Goal: Book appointment/travel/reservation

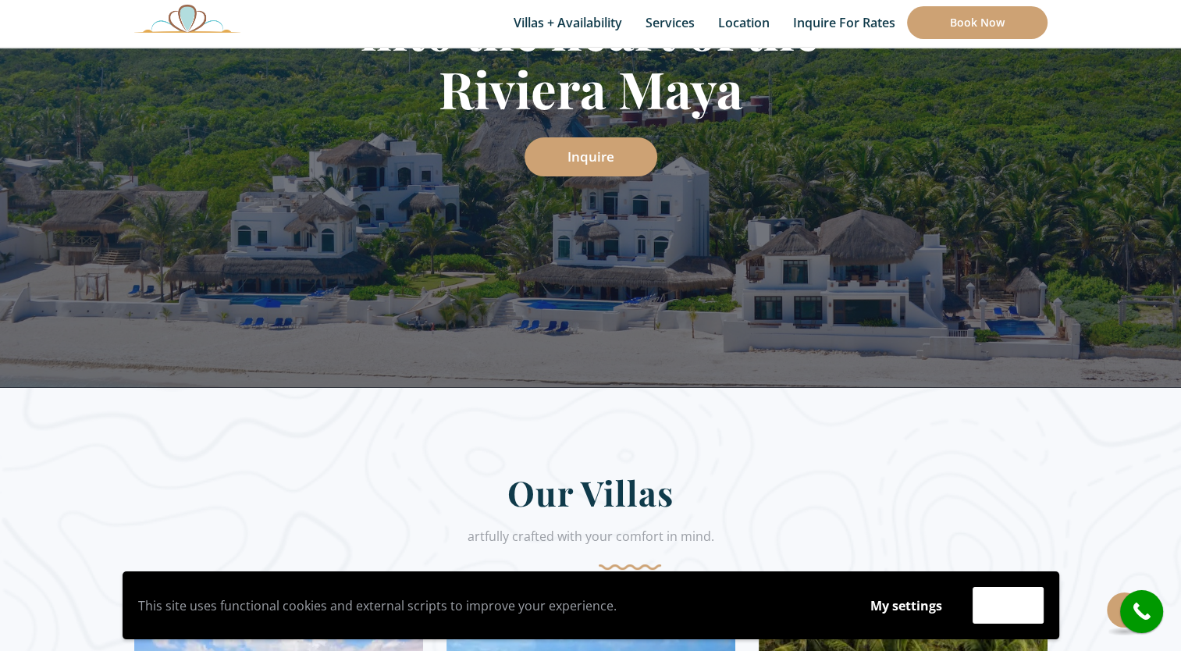
scroll to position [234, 0]
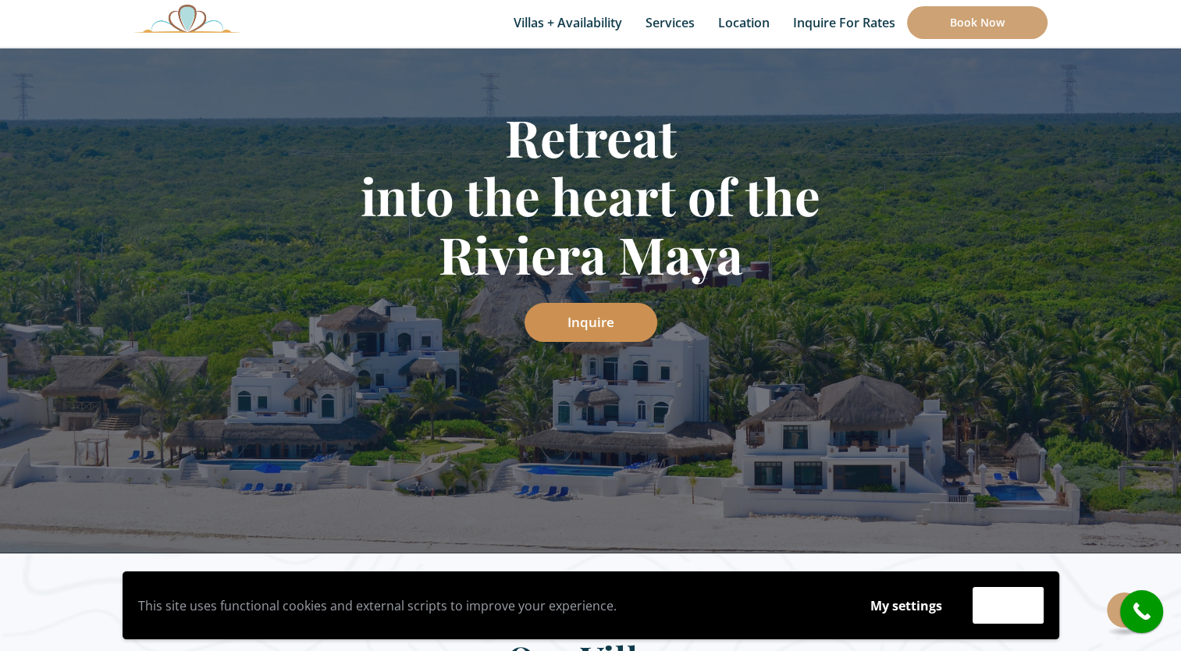
click at [603, 320] on link "Inquire" at bounding box center [591, 322] width 133 height 39
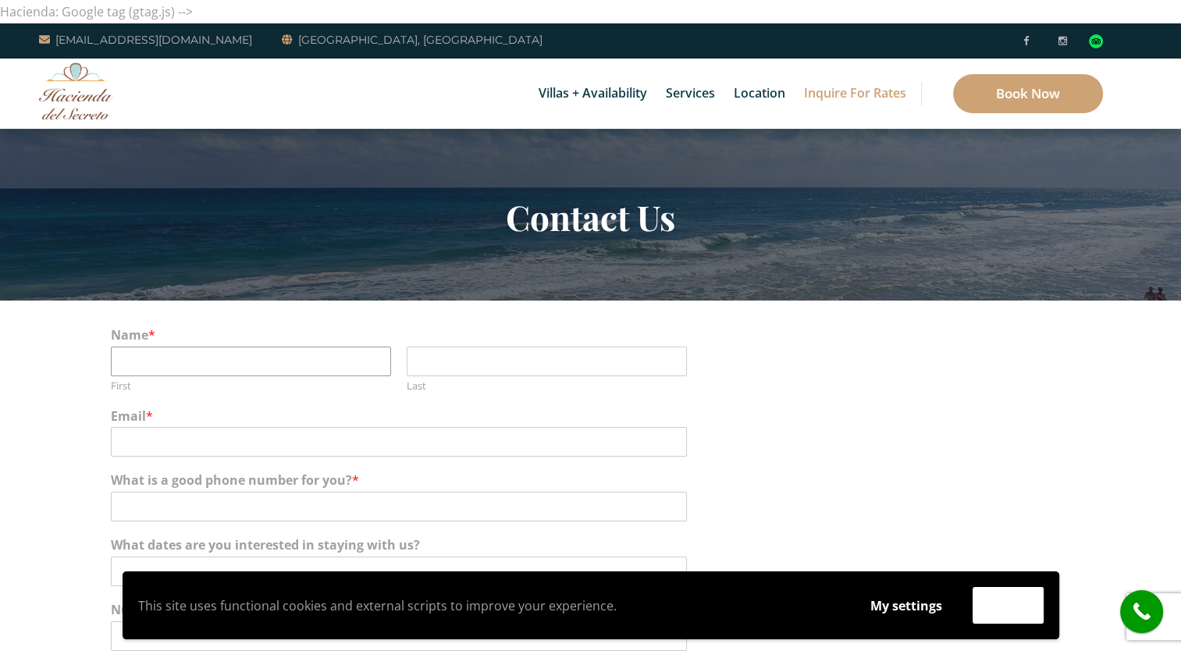
click at [322, 363] on input "First" at bounding box center [251, 362] width 280 height 30
type input "Lauren"
type input "[PERSON_NAME]"
type input "[EMAIL_ADDRESS][DOMAIN_NAME]"
type input "8322052976"
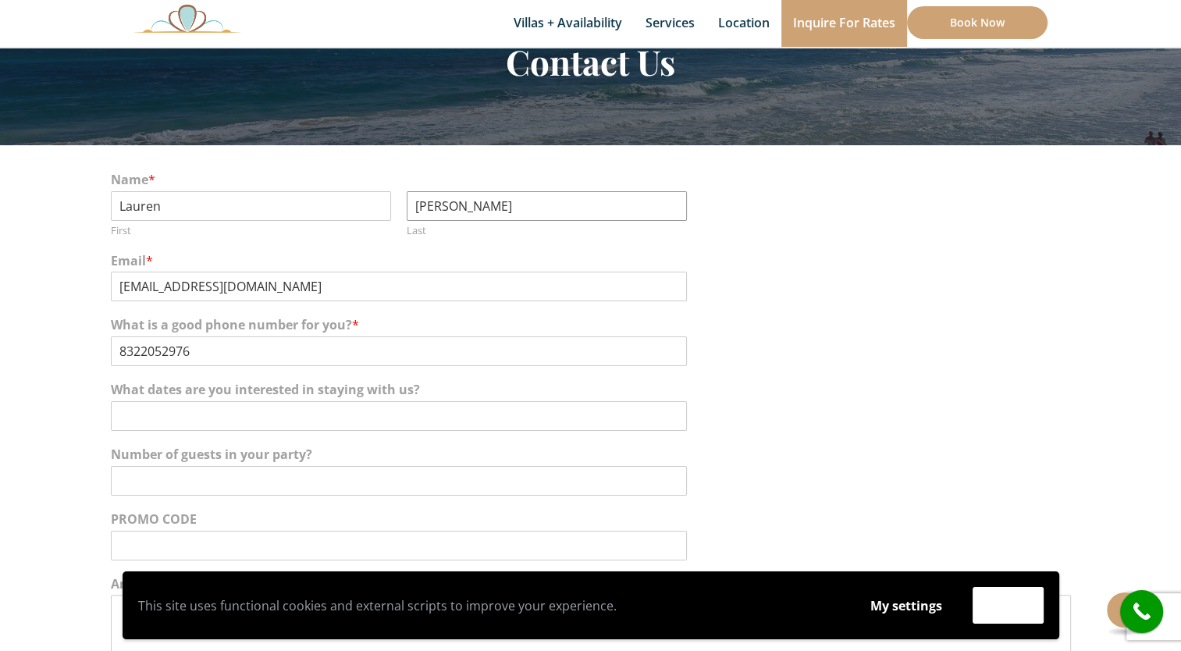
scroll to position [156, 0]
click at [372, 407] on input "What dates are you interested in staying with us?" at bounding box center [399, 415] width 576 height 30
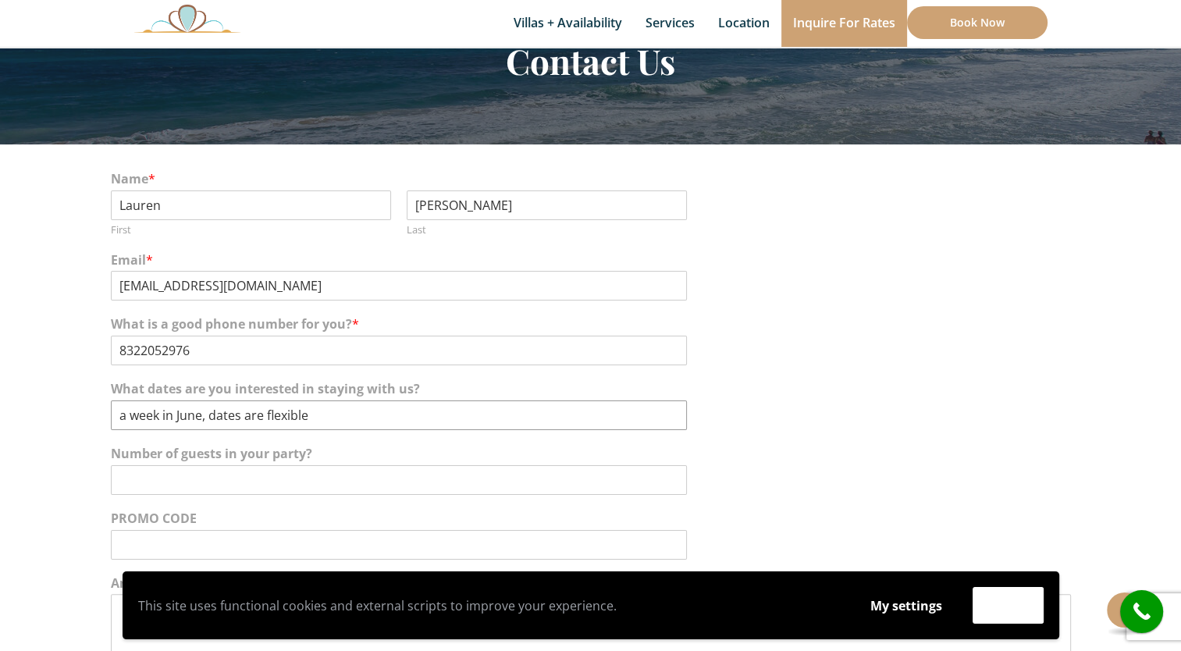
type input "a week in June, dates are flexible"
click at [131, 485] on input "36. 20 adults and 16 kids. we have 5 couples, and the rest families with kids." at bounding box center [399, 480] width 576 height 30
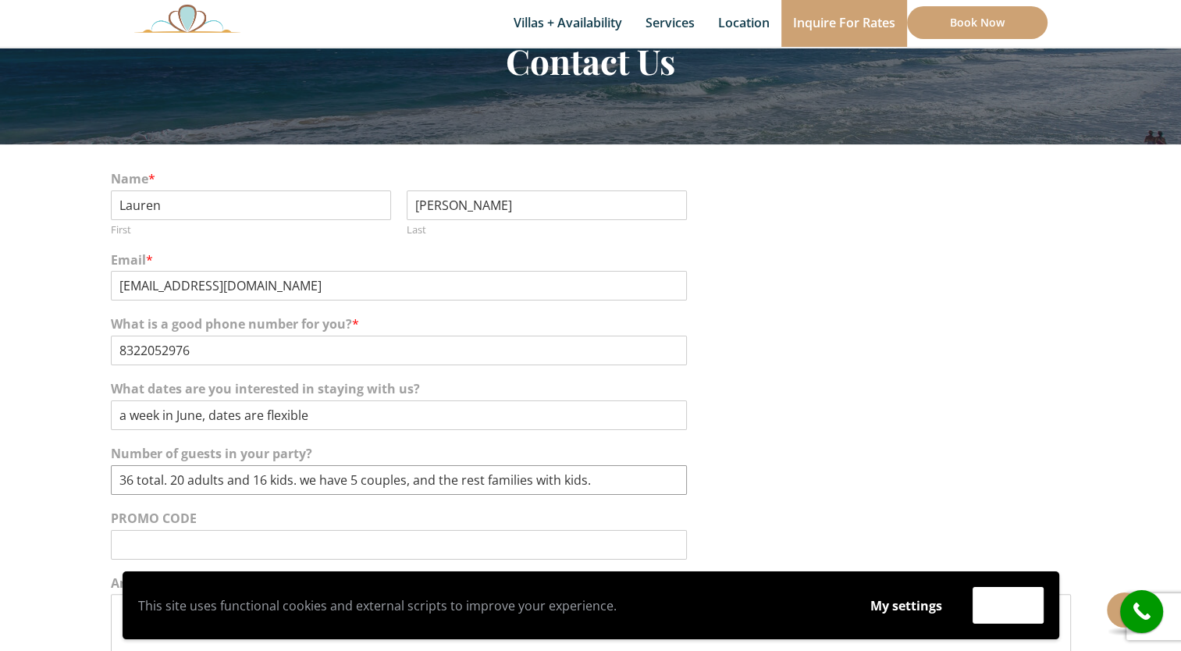
click at [399, 476] on input "36 total. 20 adults and 16 kids. we have 5 couples, and the rest families with …" at bounding box center [399, 480] width 576 height 30
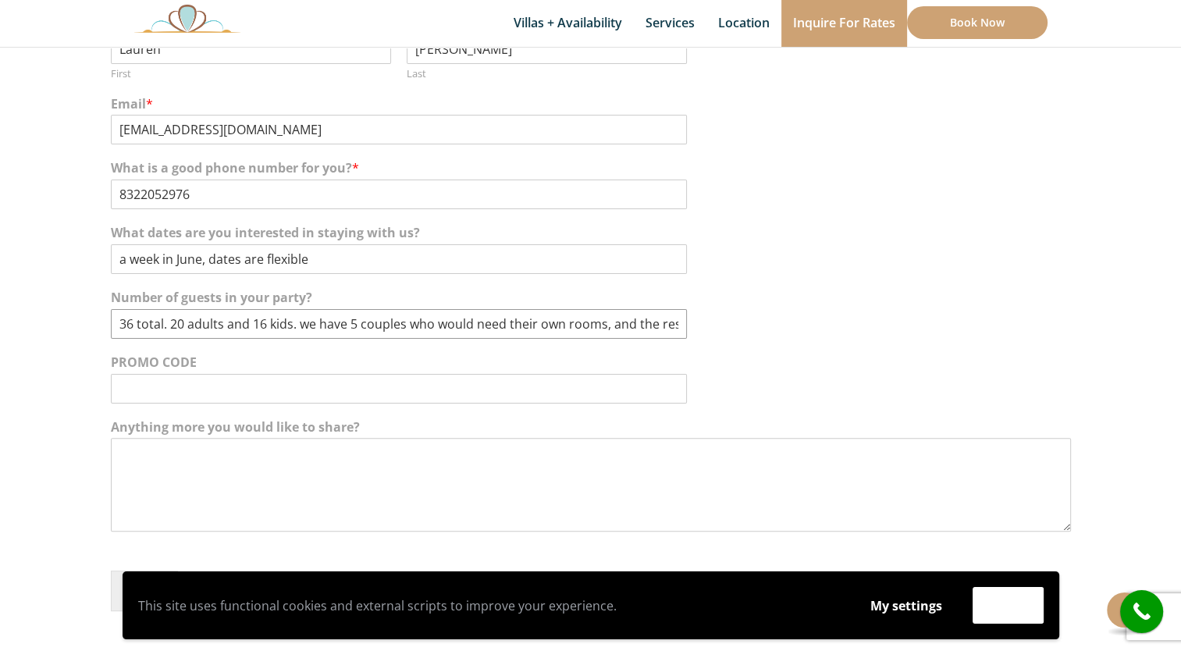
type input "36 total. 20 adults and 16 kids. we have 5 couples who would need their own roo…"
click at [254, 461] on textarea "Anything more you would like to share?" at bounding box center [591, 485] width 960 height 94
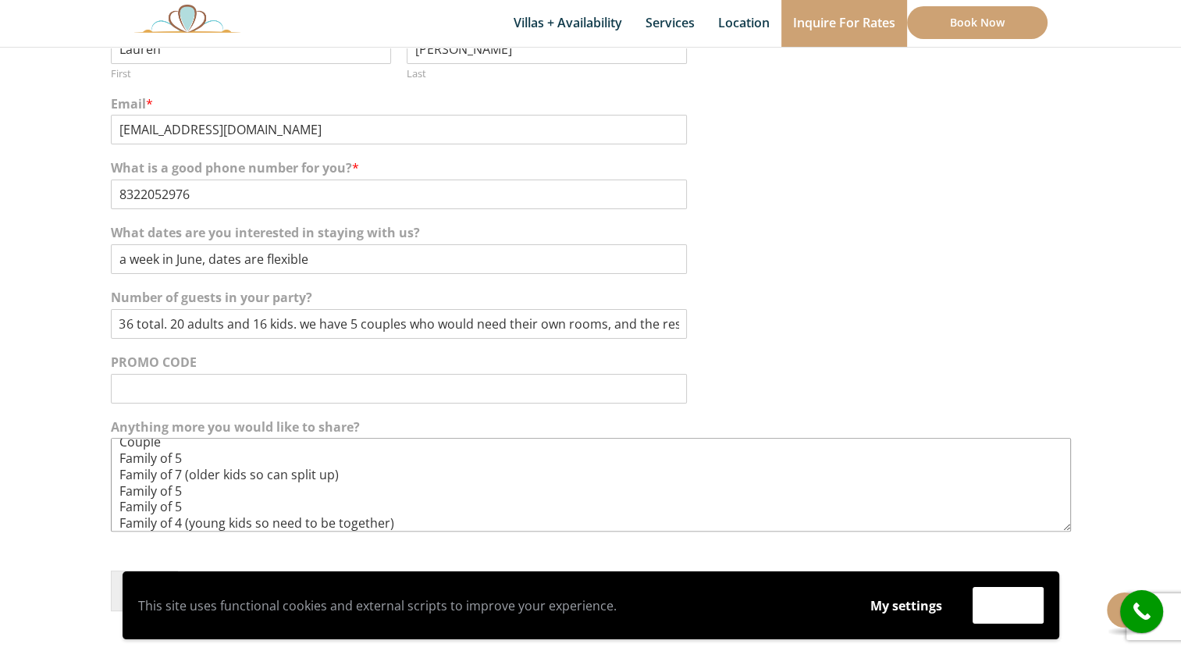
click at [215, 507] on textarea "We are a big family looking for a new beautiful place to have a family reunion.…" at bounding box center [591, 485] width 960 height 94
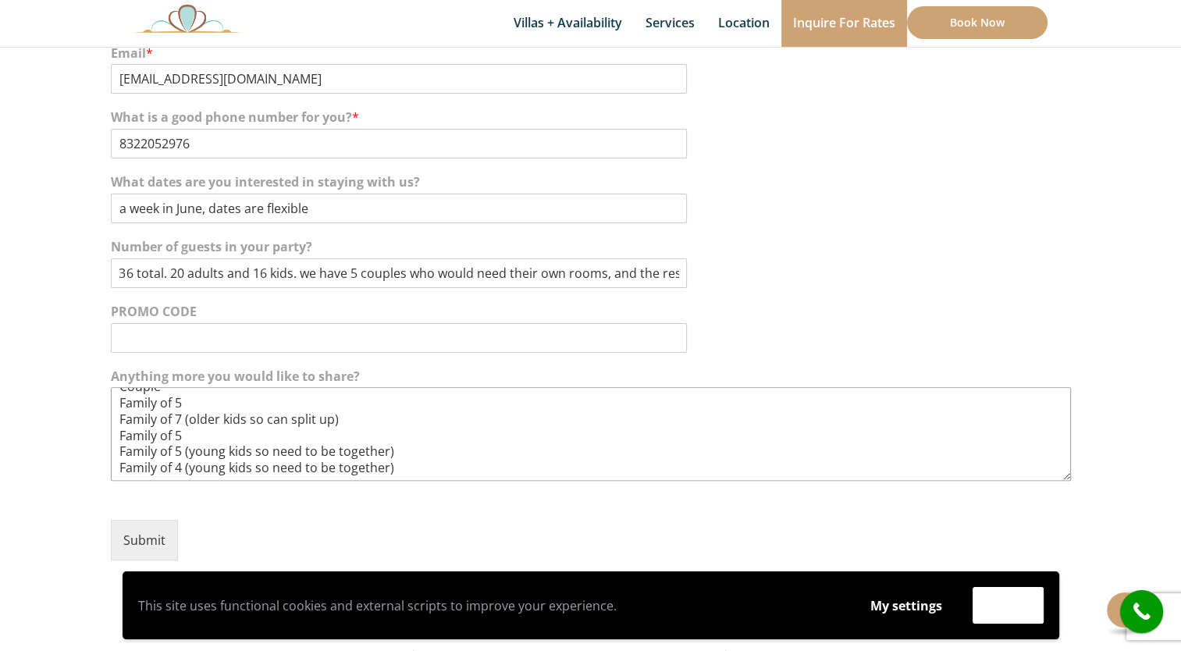
scroll to position [390, 0]
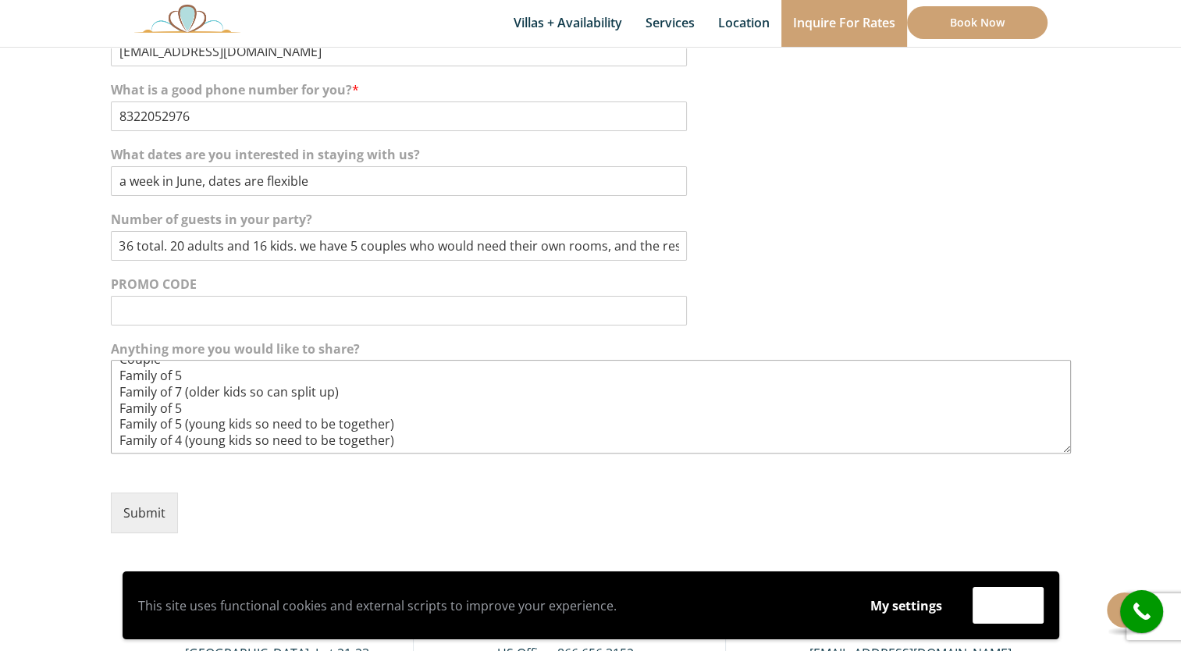
click at [400, 448] on textarea "We are a big family looking for a new beautiful place to have a family reunion.…" at bounding box center [591, 407] width 960 height 94
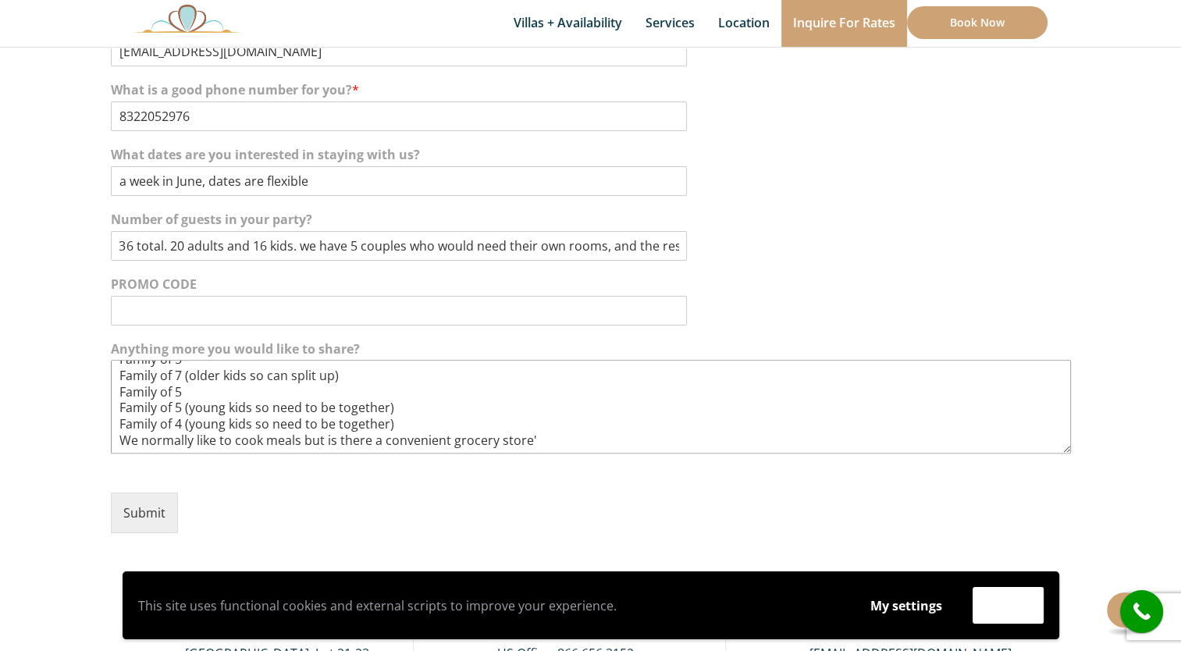
scroll to position [128, 0]
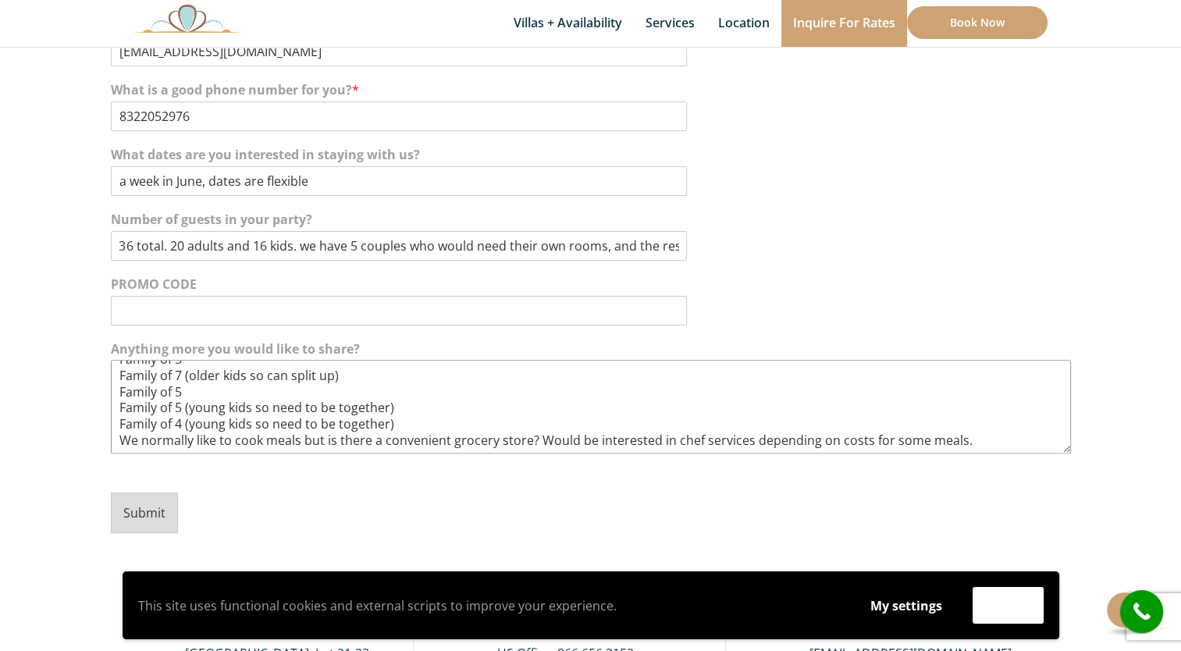
type textarea "We are a big family looking for a new beautiful place to have a family reunion.…"
click at [149, 515] on button "Submit" at bounding box center [144, 513] width 67 height 41
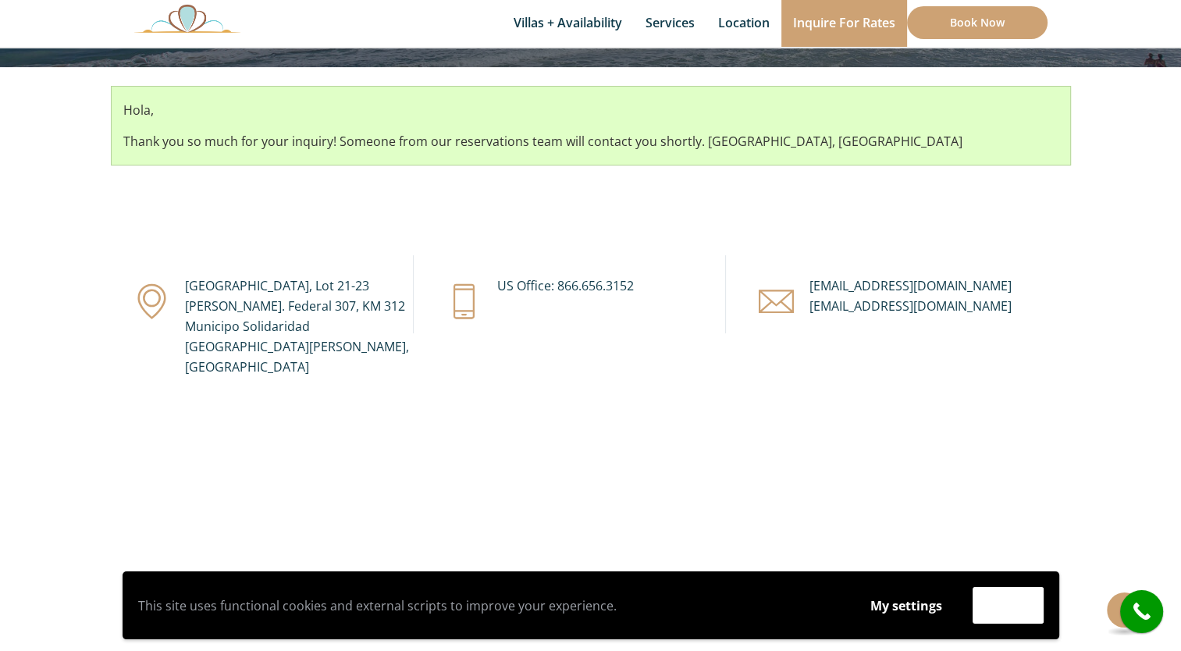
scroll to position [240, 0]
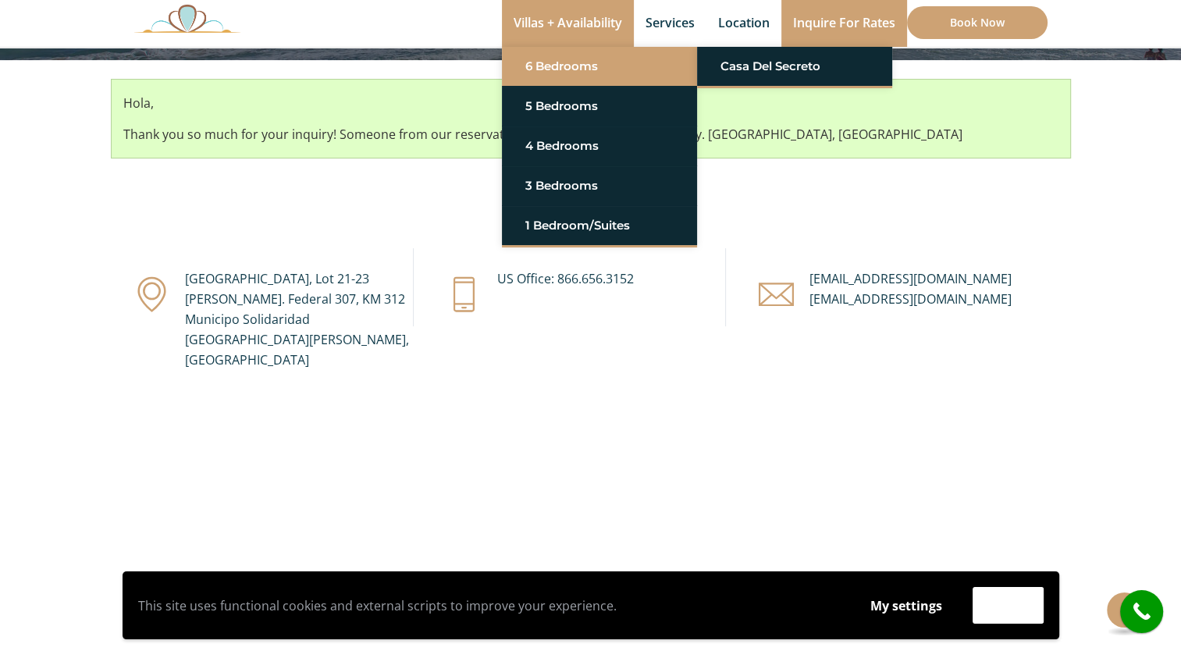
click at [573, 61] on link "6 Bedrooms" at bounding box center [599, 66] width 148 height 28
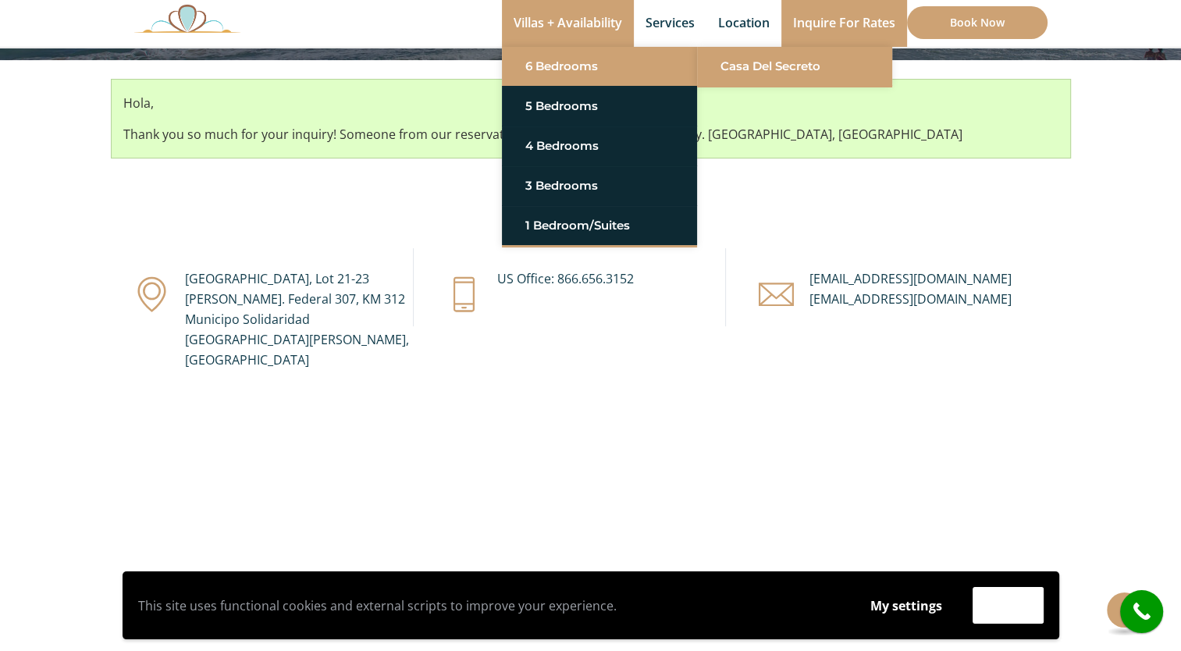
click at [742, 60] on link "Casa del Secreto" at bounding box center [794, 66] width 148 height 28
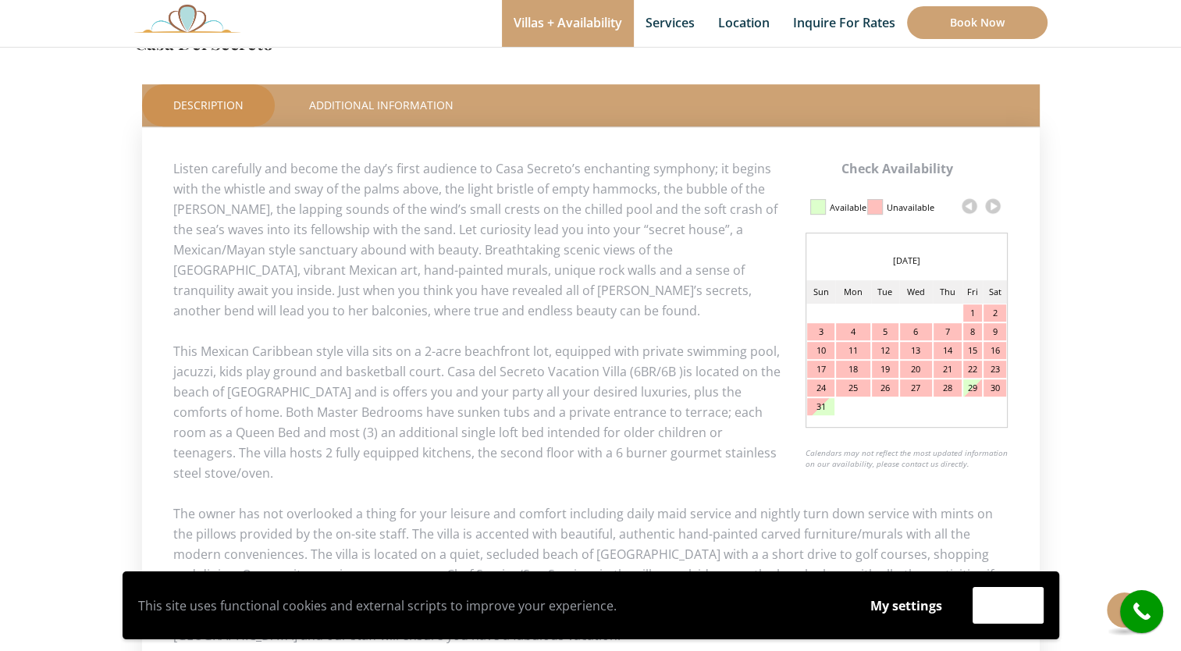
scroll to position [648, 0]
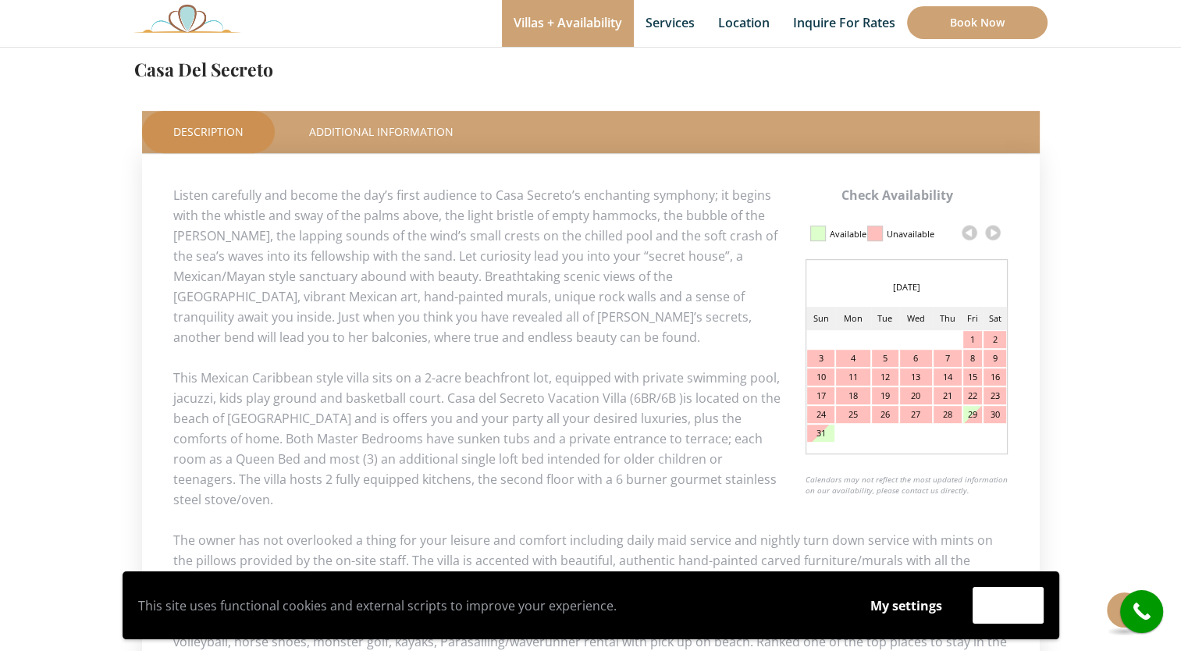
click at [991, 231] on link at bounding box center [992, 232] width 23 height 23
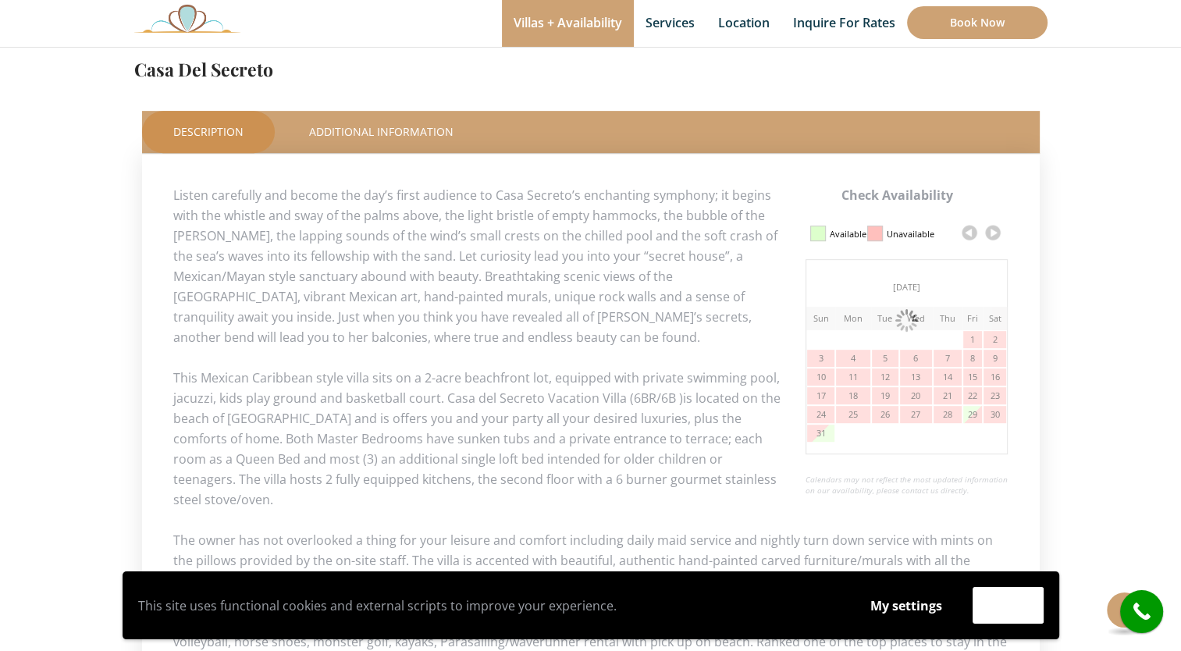
click at [991, 231] on link at bounding box center [992, 232] width 23 height 23
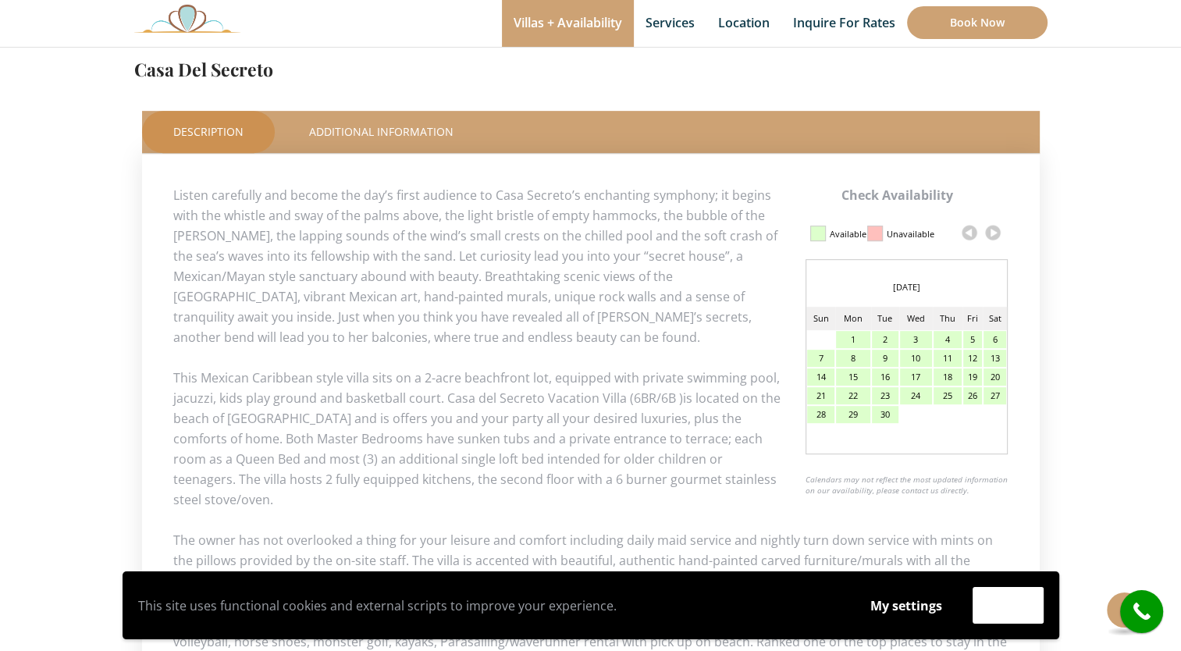
click at [991, 231] on link at bounding box center [992, 232] width 23 height 23
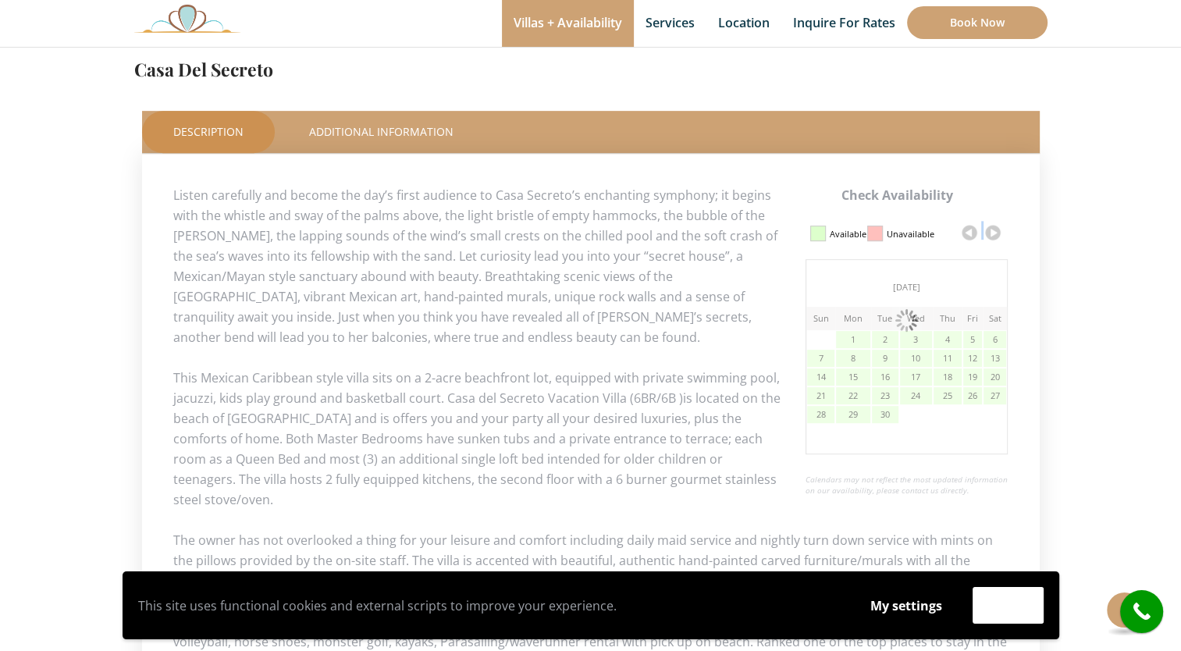
click at [991, 231] on link at bounding box center [992, 232] width 23 height 23
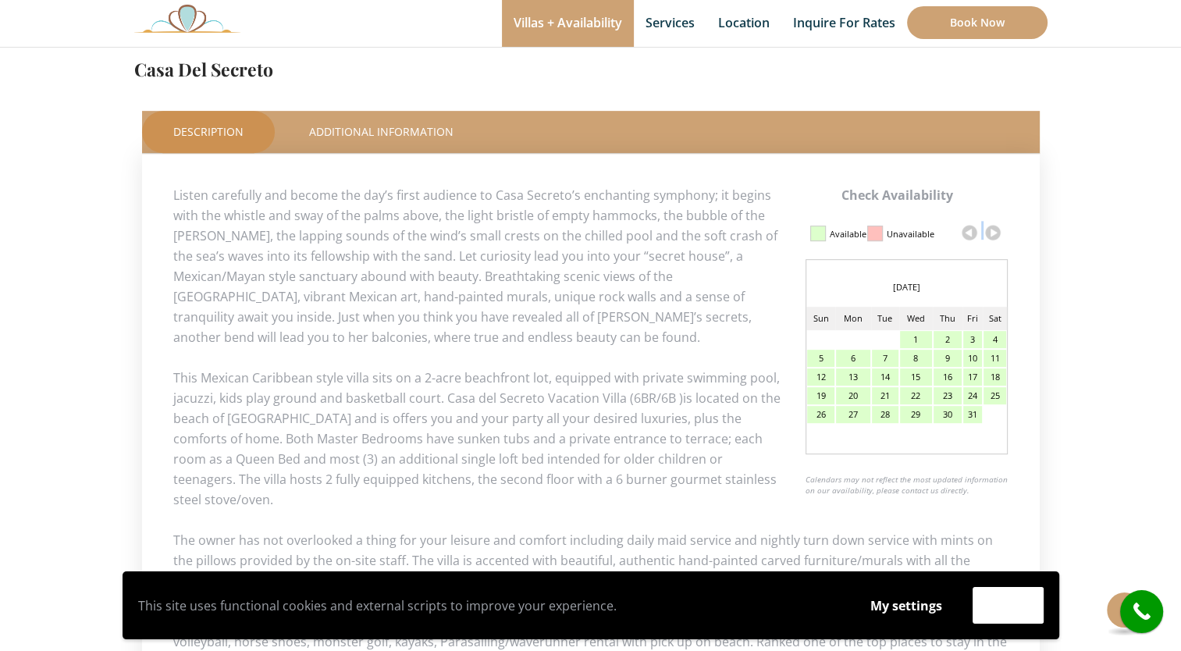
click at [991, 231] on link at bounding box center [992, 232] width 23 height 23
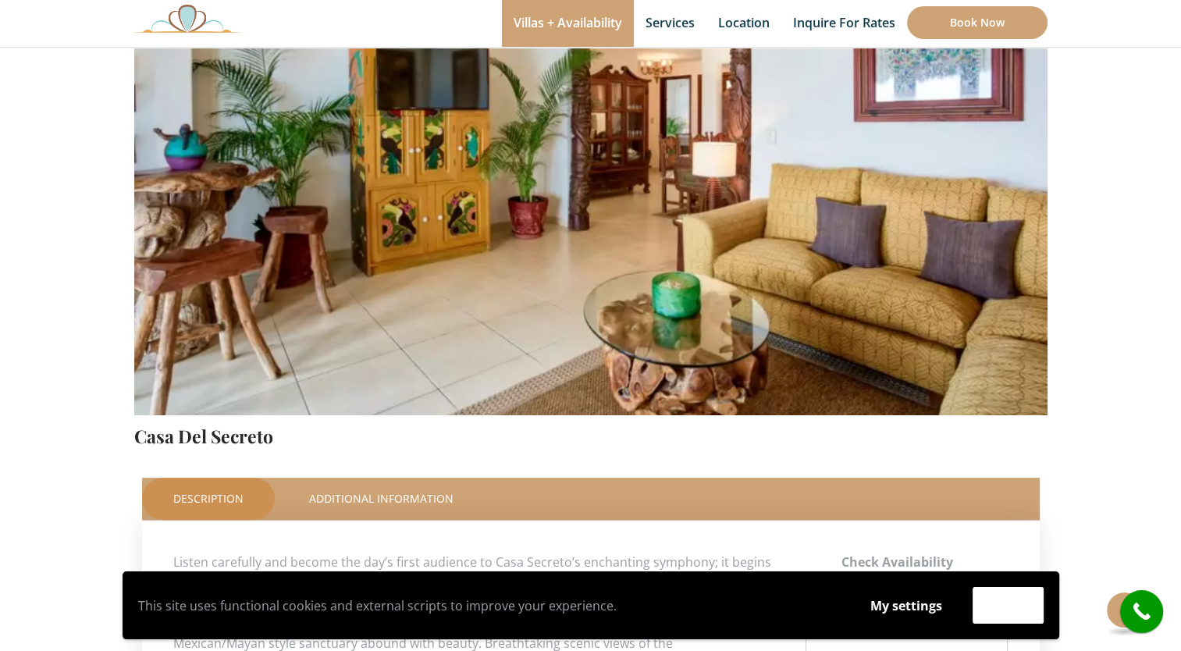
click at [991, 231] on img at bounding box center [590, 114] width 913 height 609
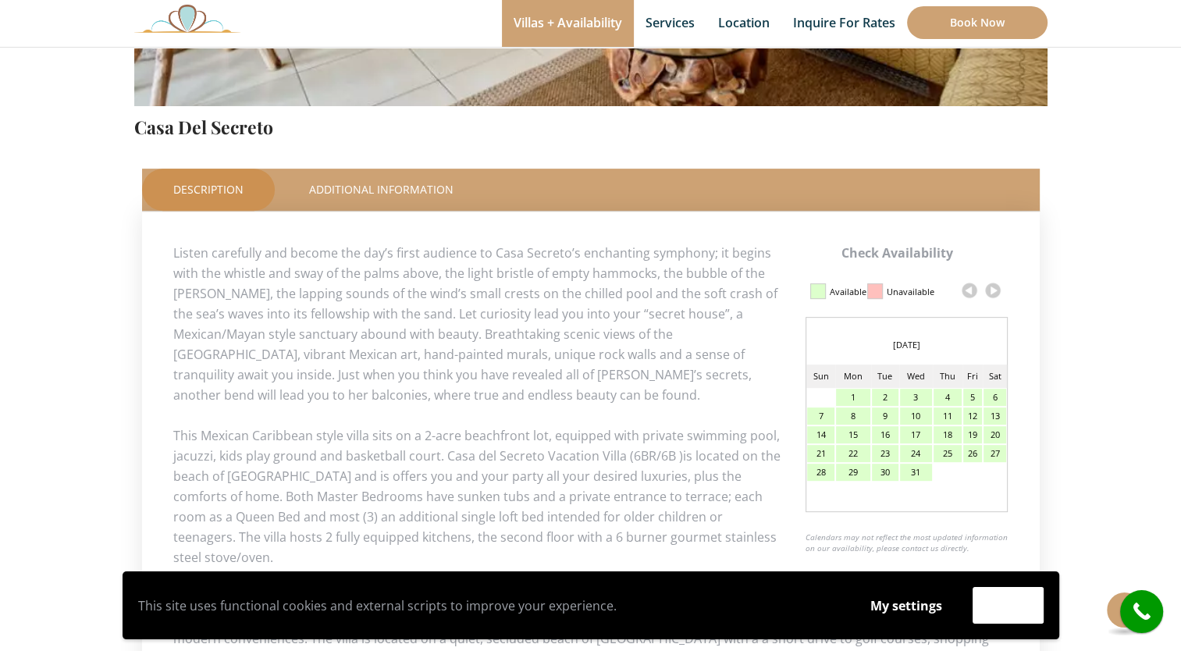
scroll to position [593, 0]
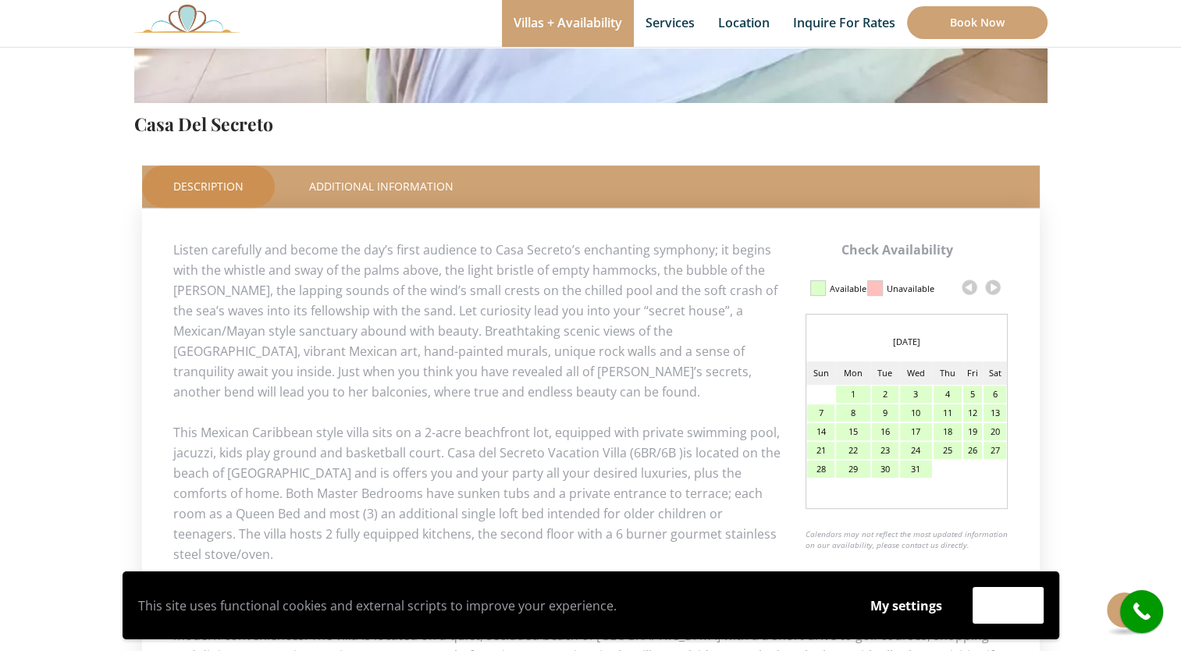
click at [992, 286] on link at bounding box center [992, 287] width 23 height 23
click at [995, 292] on link at bounding box center [992, 287] width 23 height 23
click at [994, 289] on link at bounding box center [992, 287] width 23 height 23
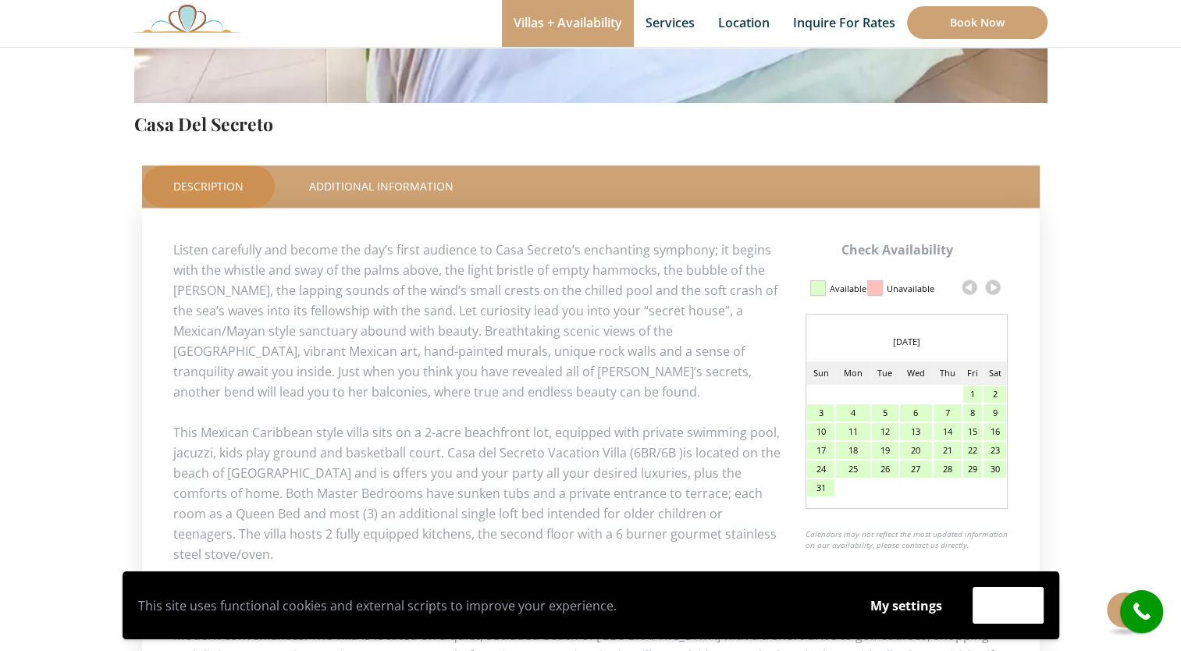
click at [994, 289] on link at bounding box center [992, 287] width 23 height 23
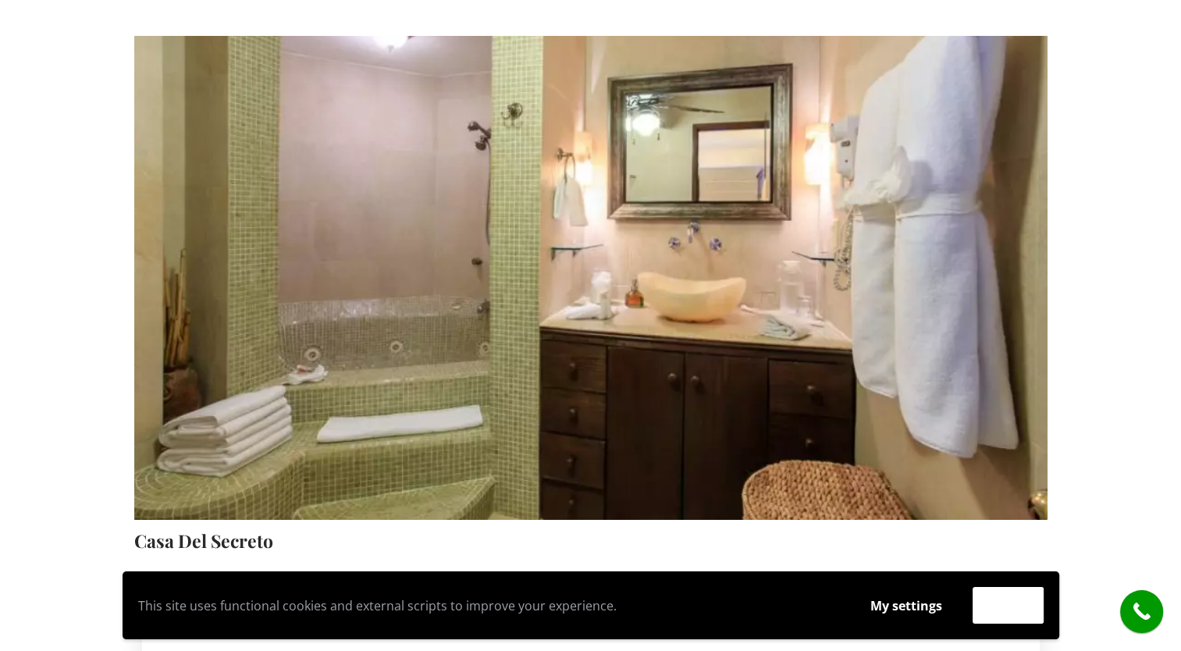
scroll to position [0, 0]
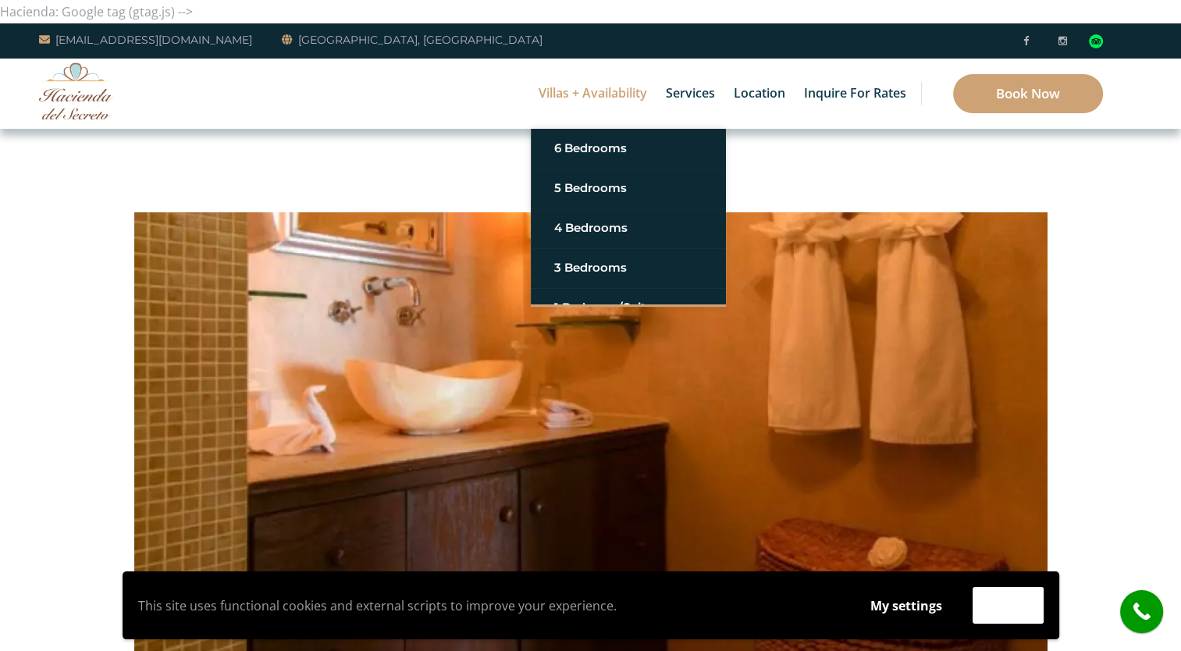
click at [590, 93] on link "Villas + Availability" at bounding box center [593, 94] width 124 height 70
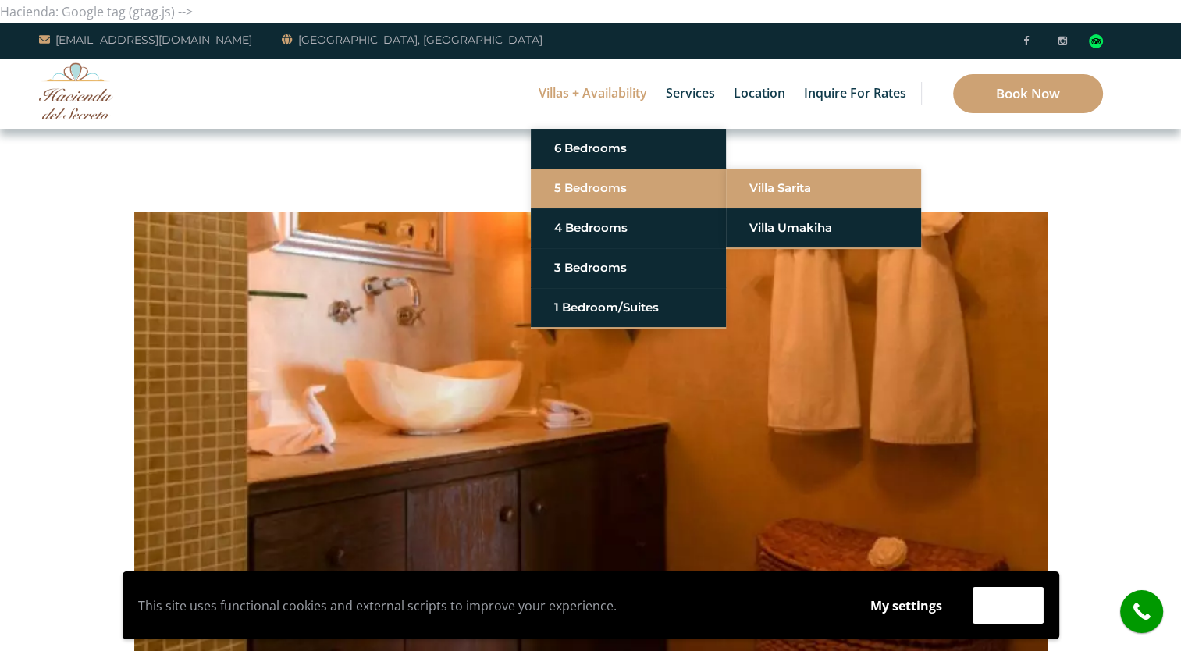
click at [774, 187] on link "Villa Sarita" at bounding box center [823, 188] width 148 height 28
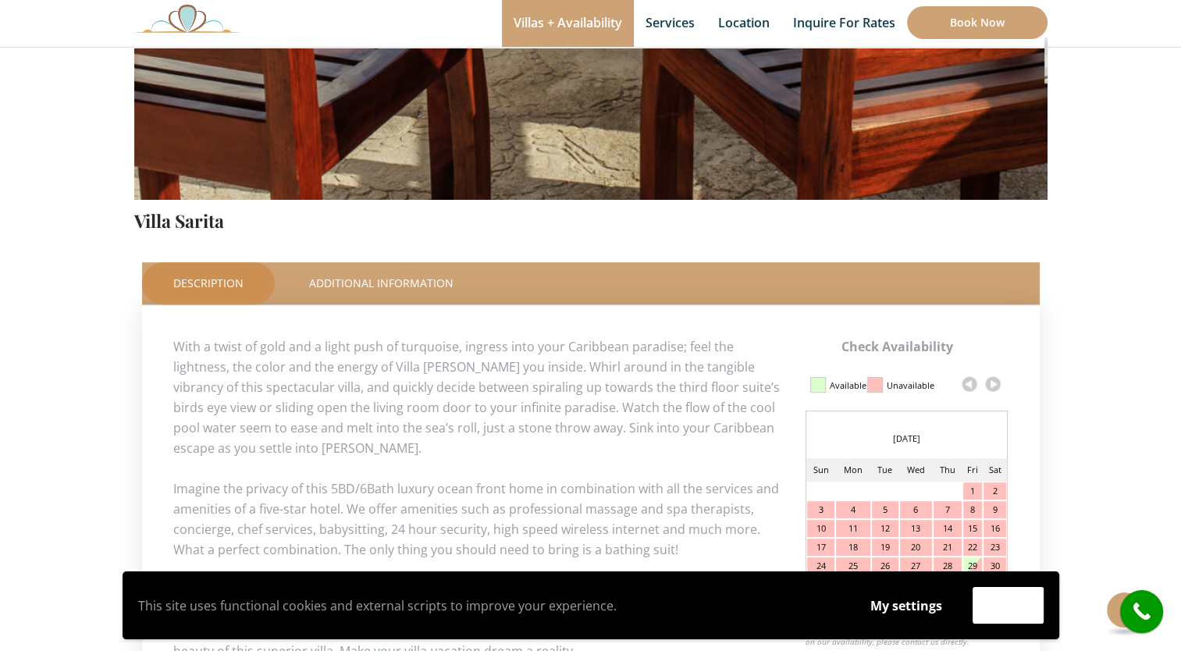
scroll to position [546, 0]
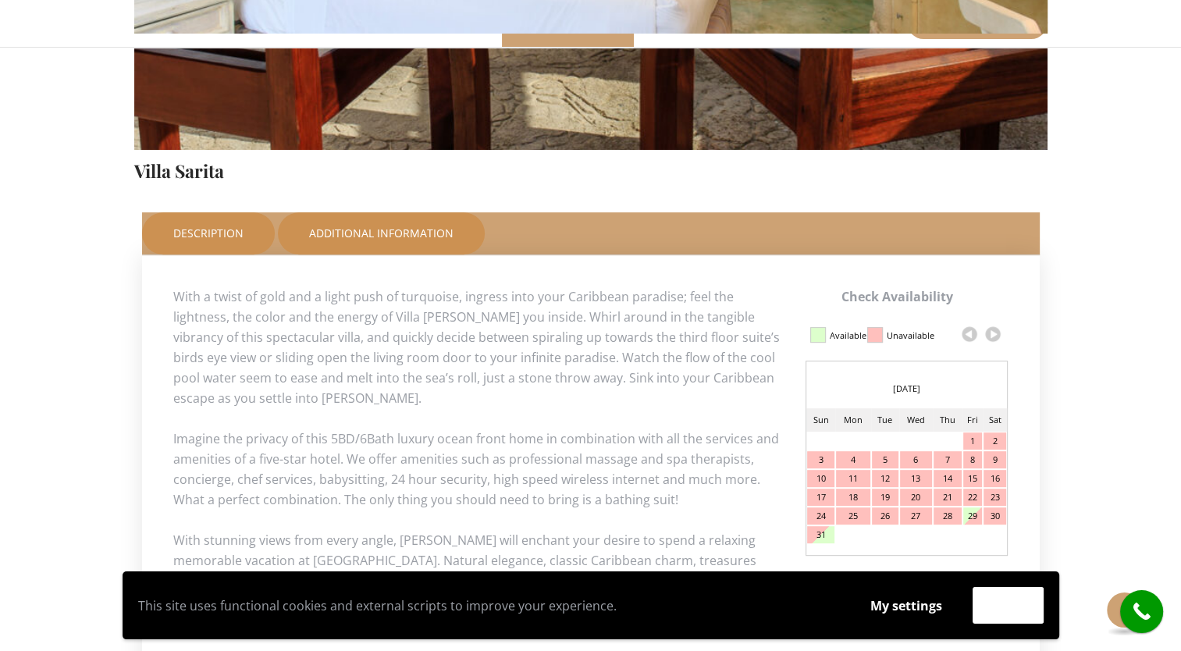
click at [391, 234] on link "Additional Information" at bounding box center [381, 233] width 207 height 42
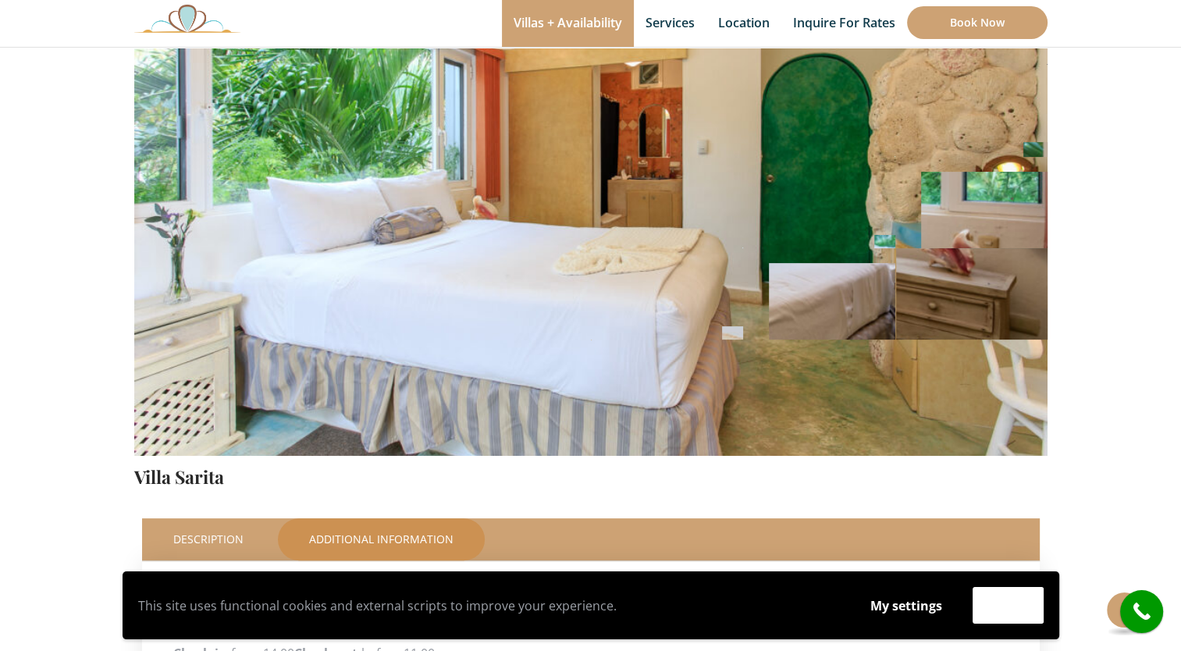
scroll to position [97, 0]
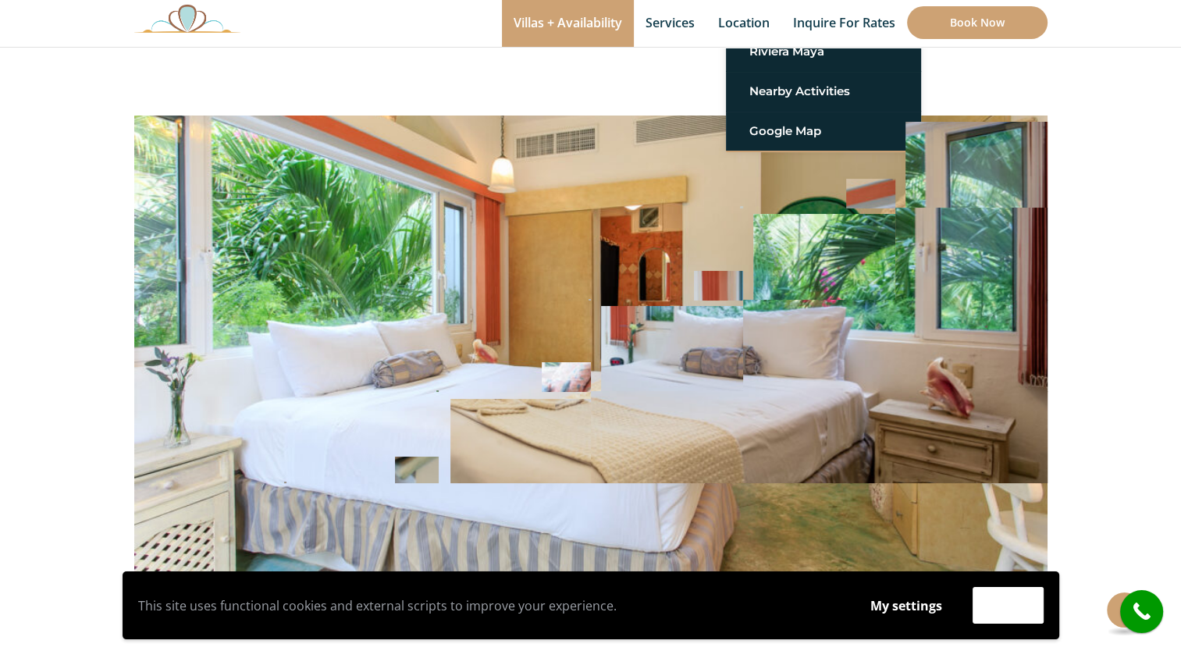
click at [576, 284] on img at bounding box center [740, 390] width 913 height 609
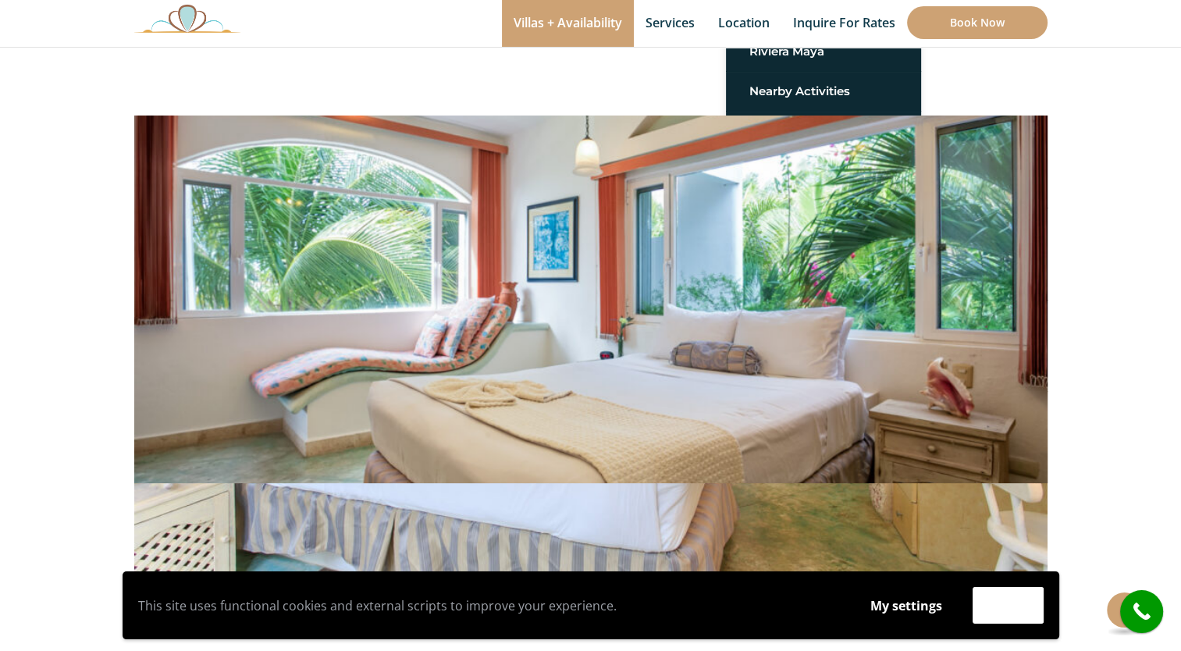
click at [0, 0] on img at bounding box center [0, 0] width 0 height 0
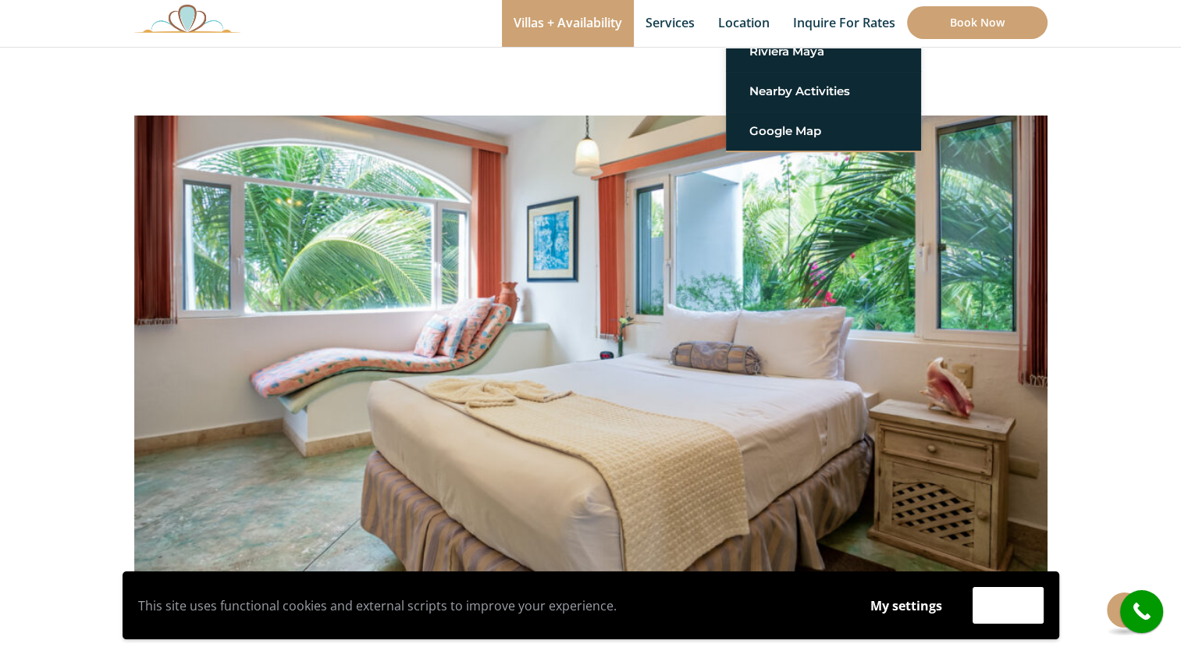
click at [989, 342] on img at bounding box center [590, 299] width 913 height 609
click at [1025, 294] on img at bounding box center [590, 299] width 913 height 609
click at [1024, 293] on img at bounding box center [590, 299] width 913 height 609
click at [1021, 290] on img at bounding box center [590, 299] width 913 height 609
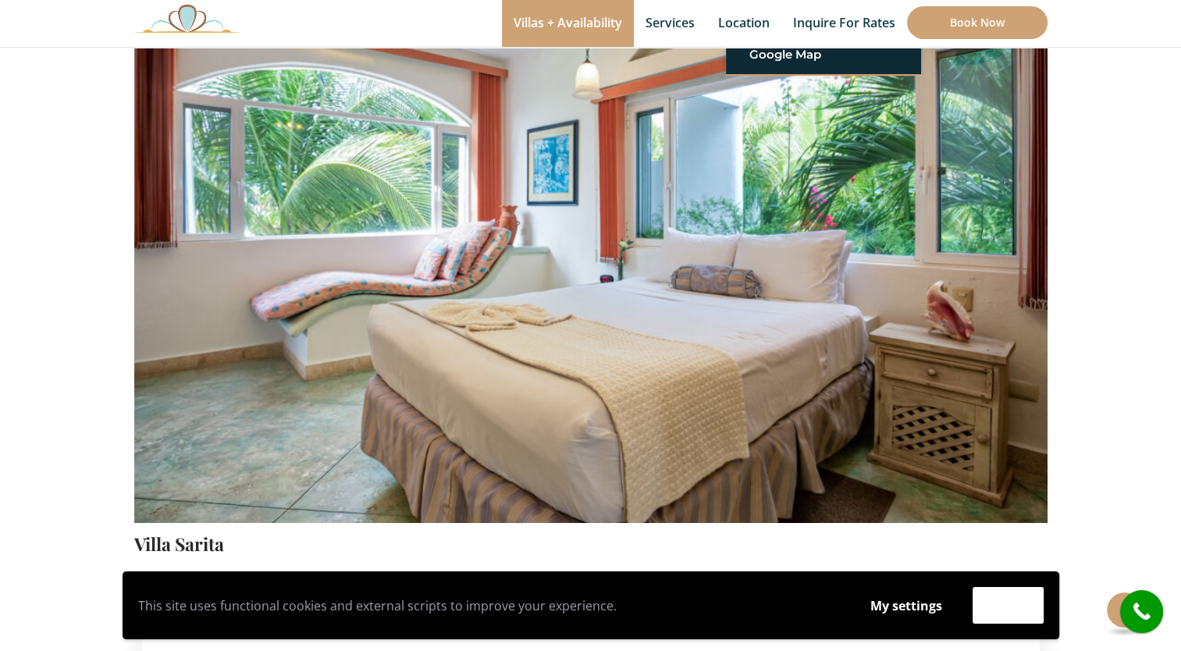
scroll to position [175, 0]
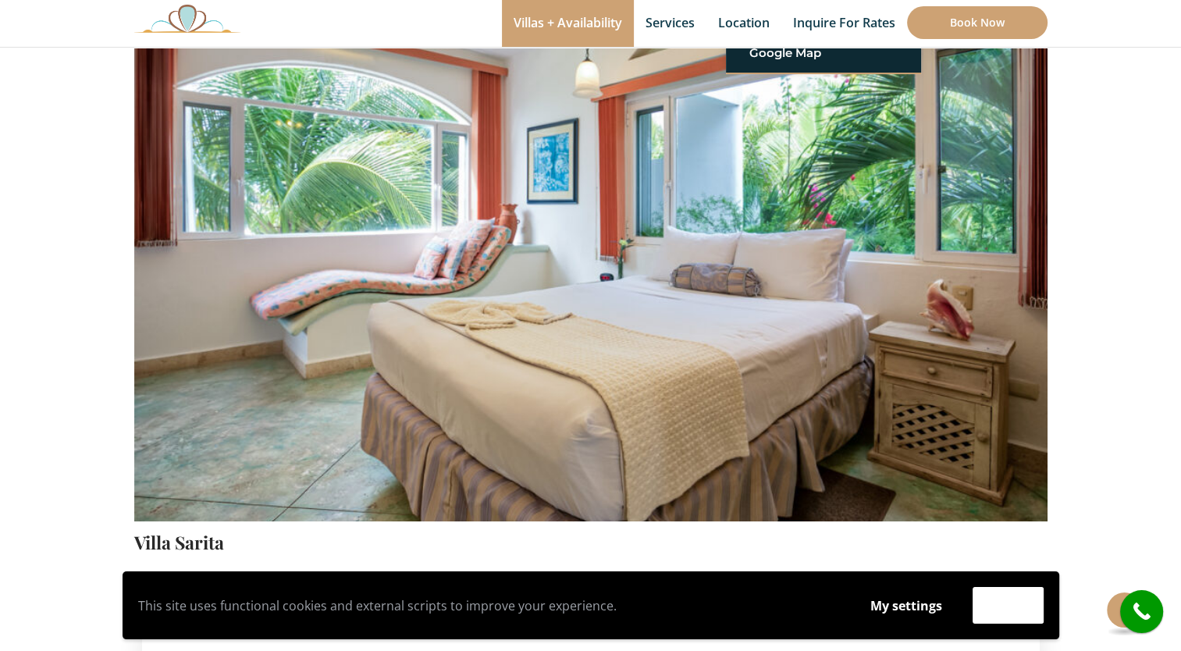
click at [1114, 608] on div "This site uses functional cookies and external scripts to improve your experien…" at bounding box center [591, 605] width 1158 height 68
click at [1118, 604] on div "This site uses functional cookies and external scripts to improve your experien…" at bounding box center [591, 605] width 1158 height 68
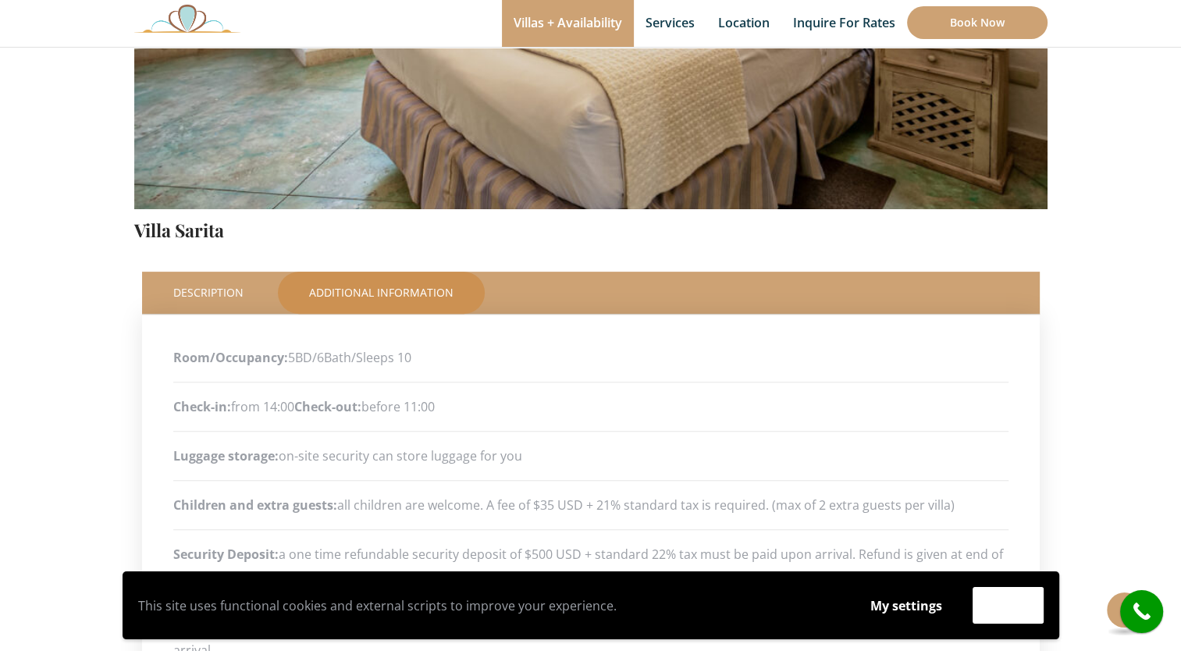
scroll to position [97, 0]
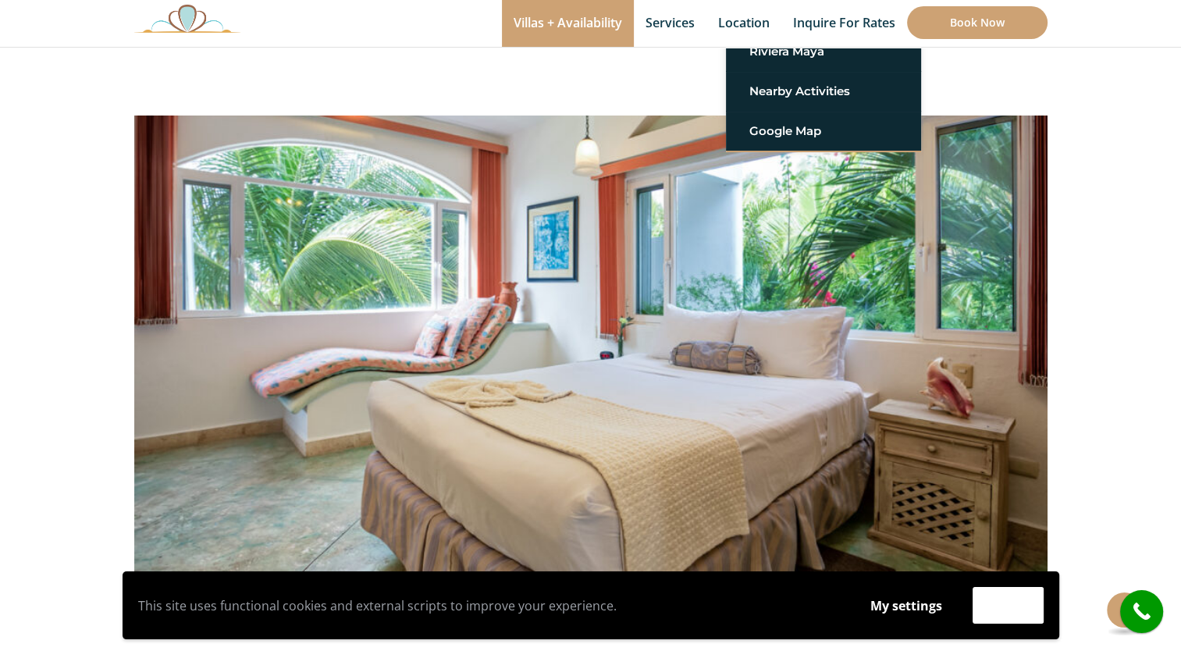
click at [706, 323] on img at bounding box center [590, 299] width 913 height 609
click at [706, 322] on img at bounding box center [590, 299] width 913 height 609
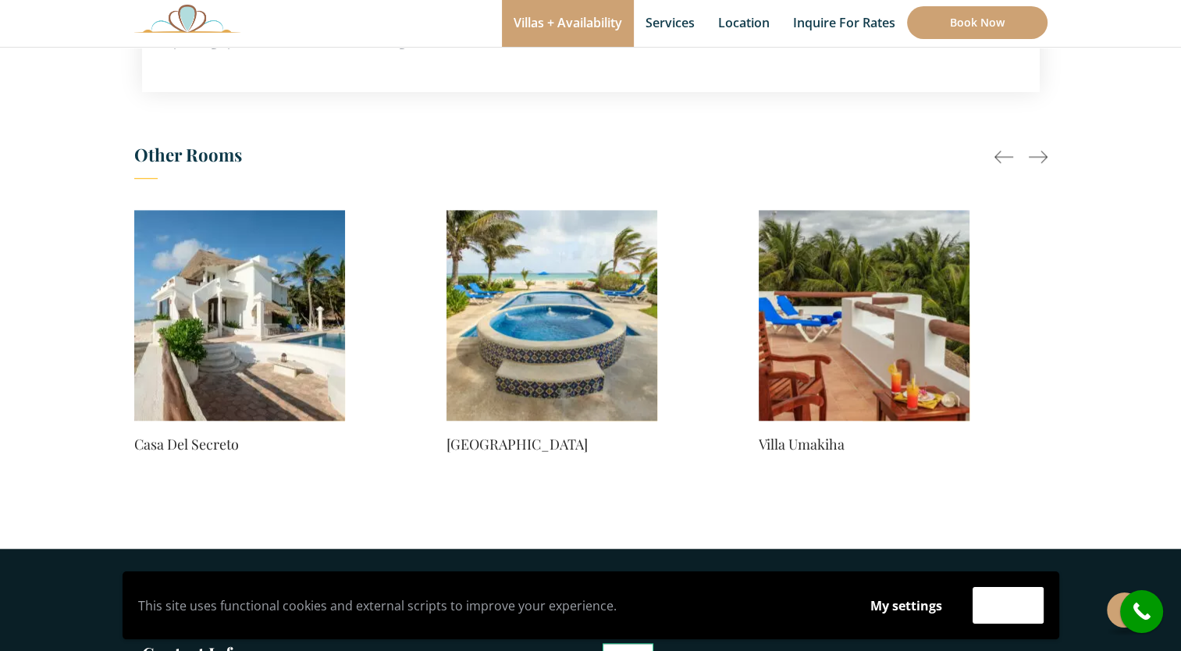
scroll to position [1171, 0]
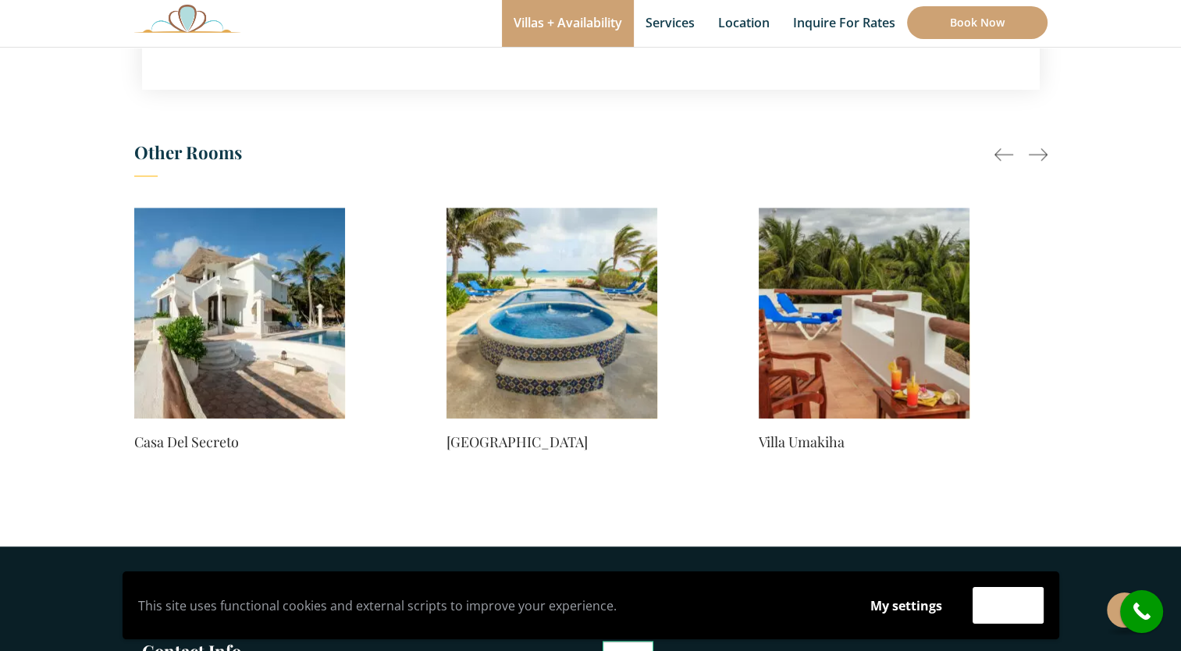
click at [1045, 151] on div at bounding box center [1038, 154] width 19 height 19
click at [1044, 151] on div at bounding box center [1038, 154] width 19 height 19
click at [1044, 152] on div at bounding box center [1038, 154] width 19 height 19
drag, startPoint x: 1044, startPoint y: 152, endPoint x: 1027, endPoint y: 158, distance: 17.3
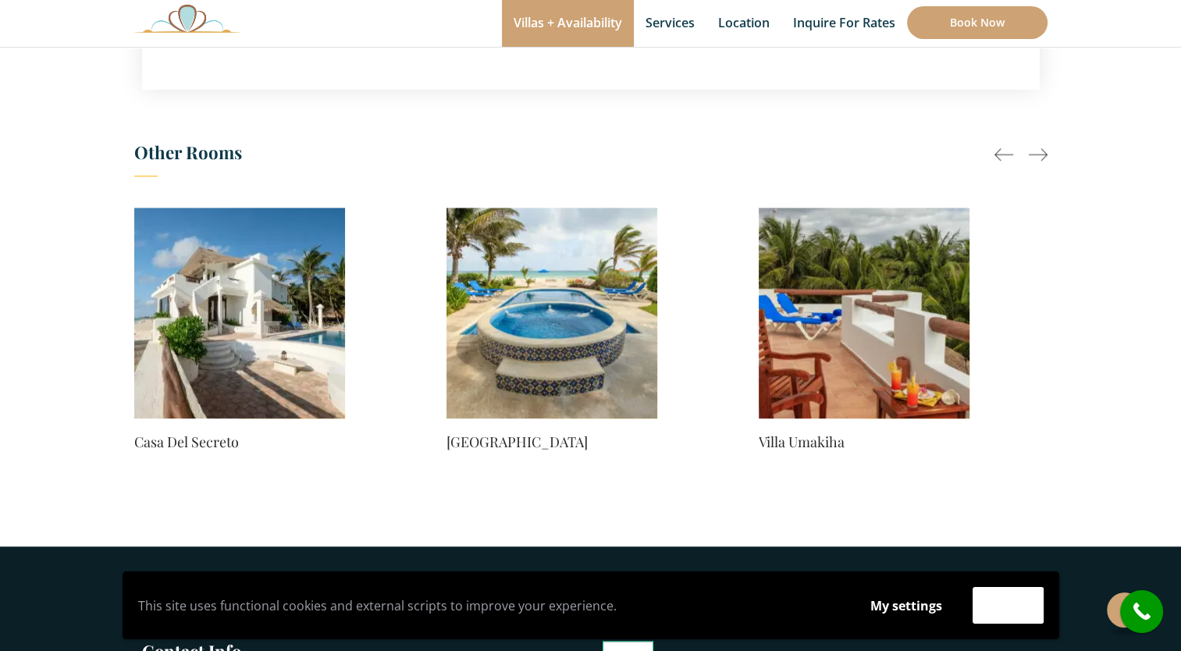
click at [1026, 161] on div at bounding box center [1020, 154] width 53 height 19
click at [1029, 158] on div at bounding box center [1038, 154] width 19 height 19
click at [995, 152] on div at bounding box center [1003, 154] width 19 height 19
click at [514, 326] on img at bounding box center [551, 313] width 211 height 211
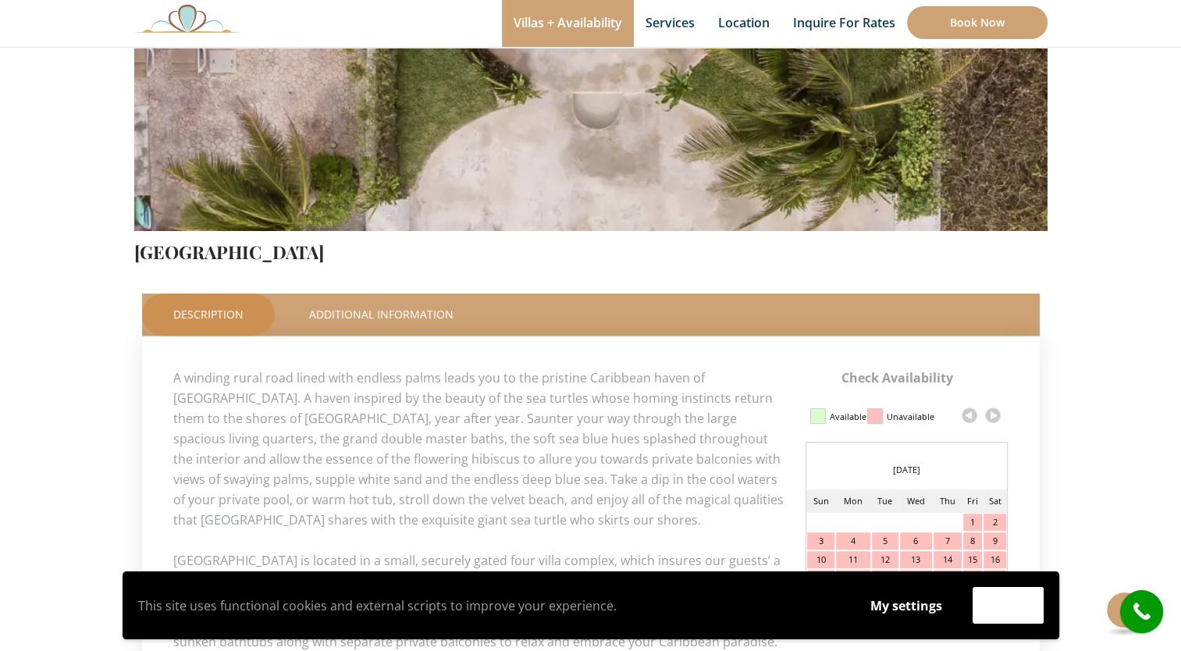
scroll to position [468, 0]
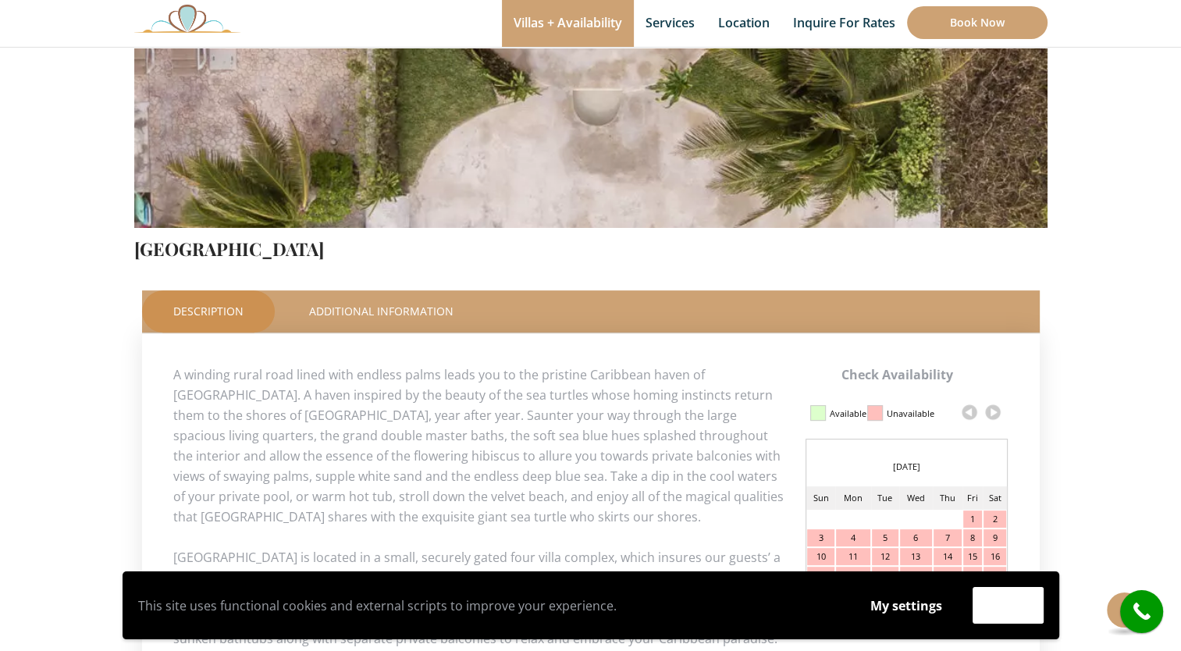
click at [267, 252] on h4 "[GEOGRAPHIC_DATA]" at bounding box center [590, 244] width 913 height 32
click at [460, 258] on h4 "[GEOGRAPHIC_DATA]" at bounding box center [590, 244] width 913 height 32
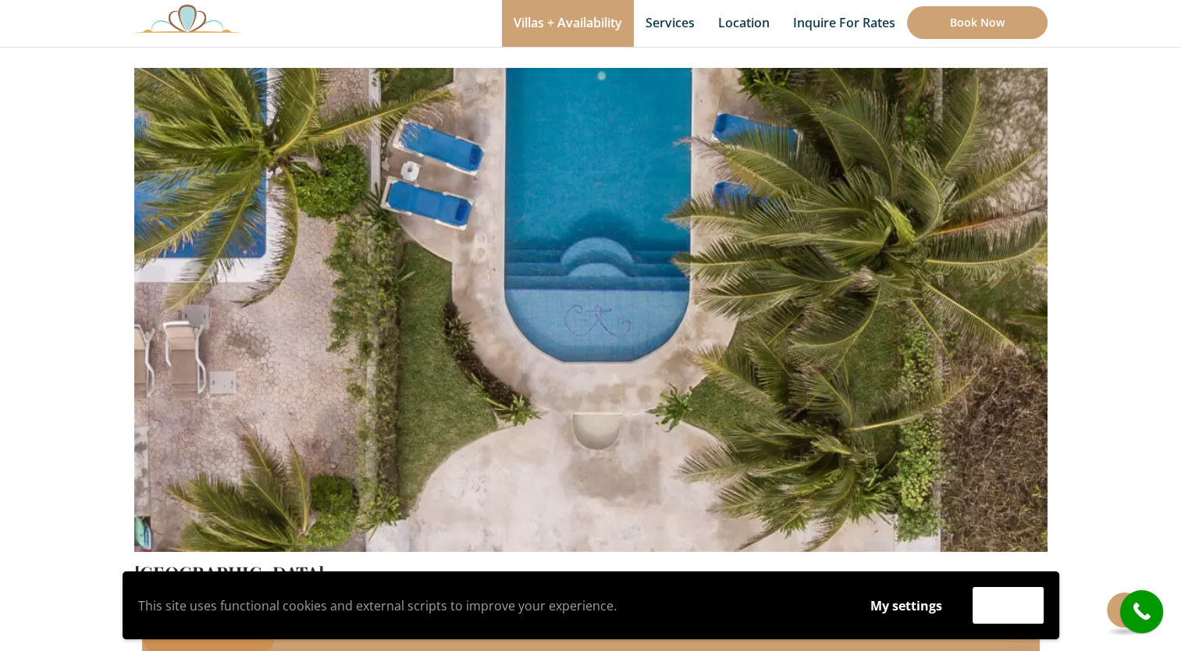
scroll to position [0, 0]
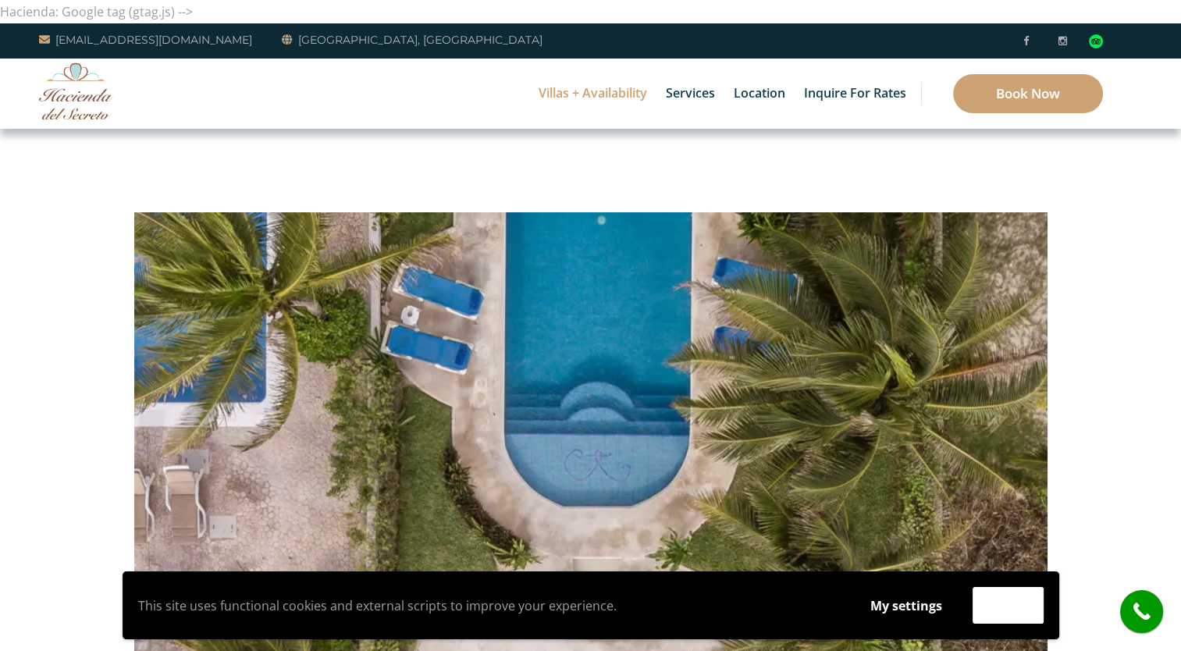
click at [602, 247] on img at bounding box center [590, 395] width 913 height 609
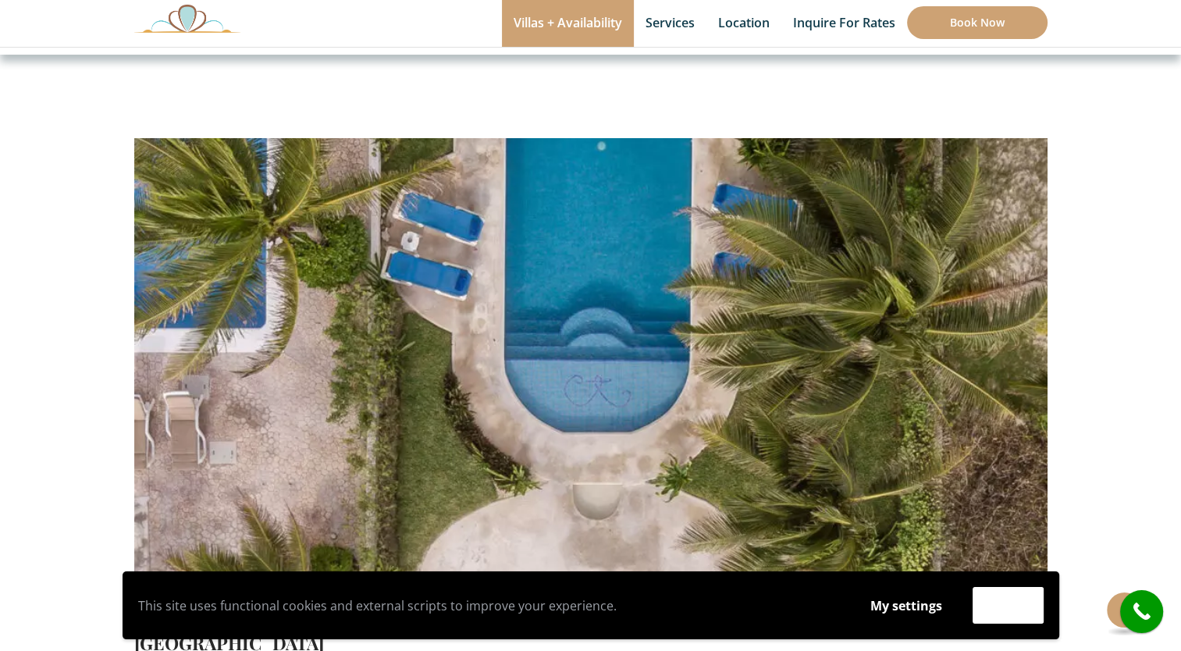
scroll to position [234, 0]
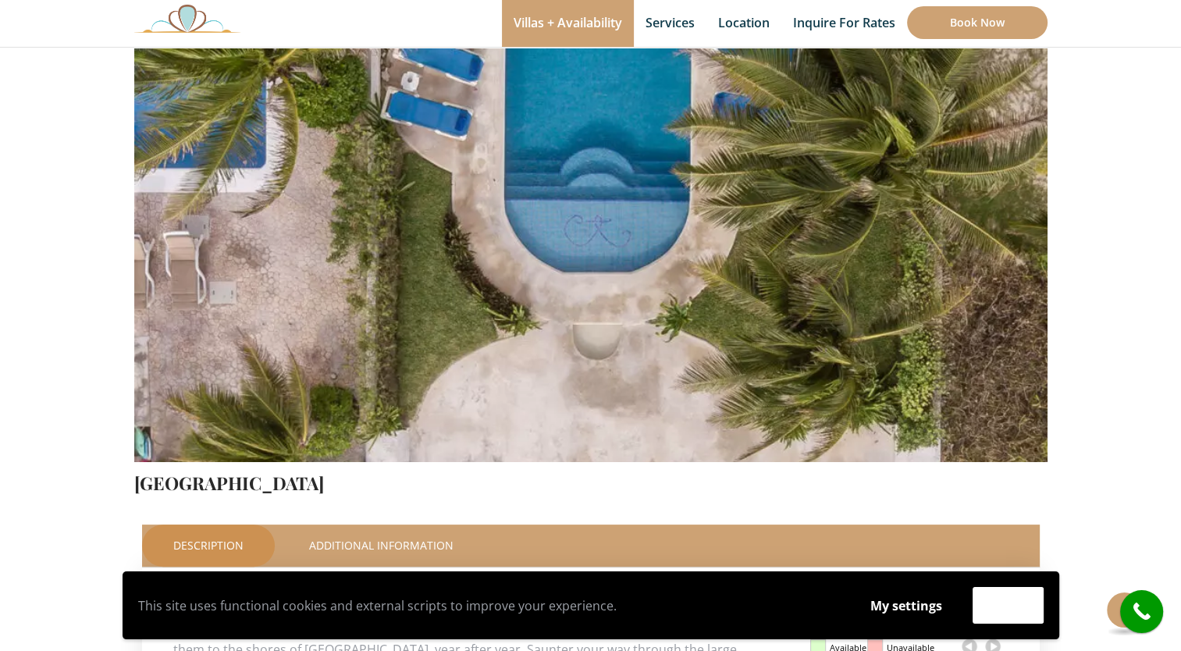
click at [599, 211] on img at bounding box center [590, 161] width 913 height 609
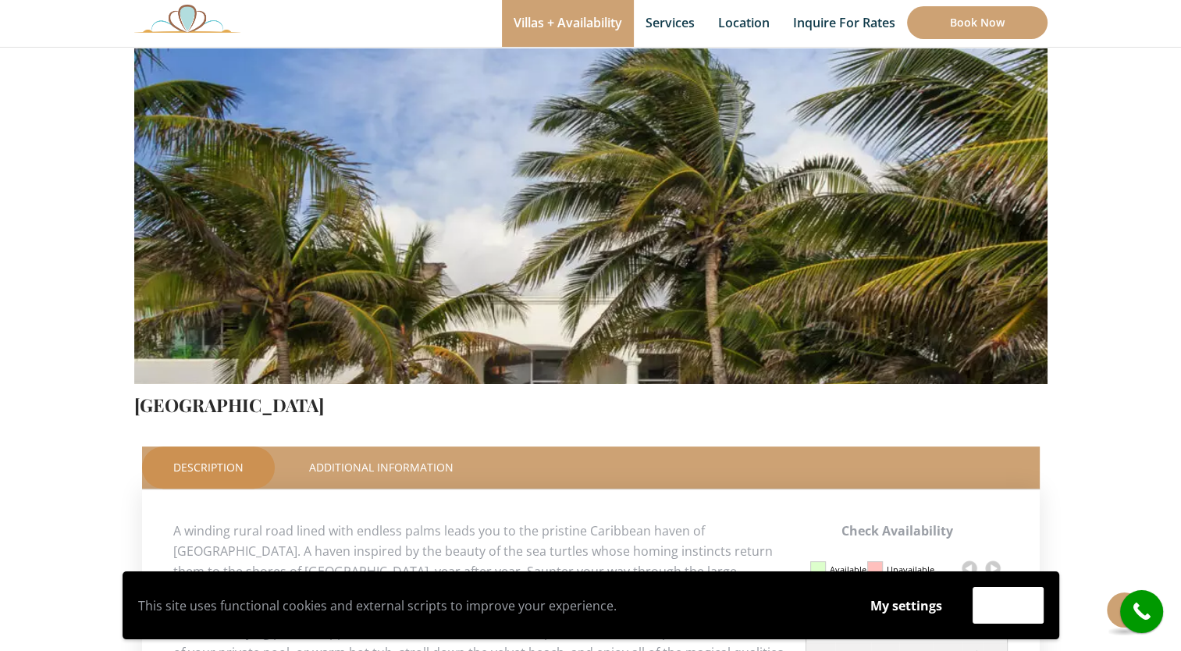
scroll to position [156, 0]
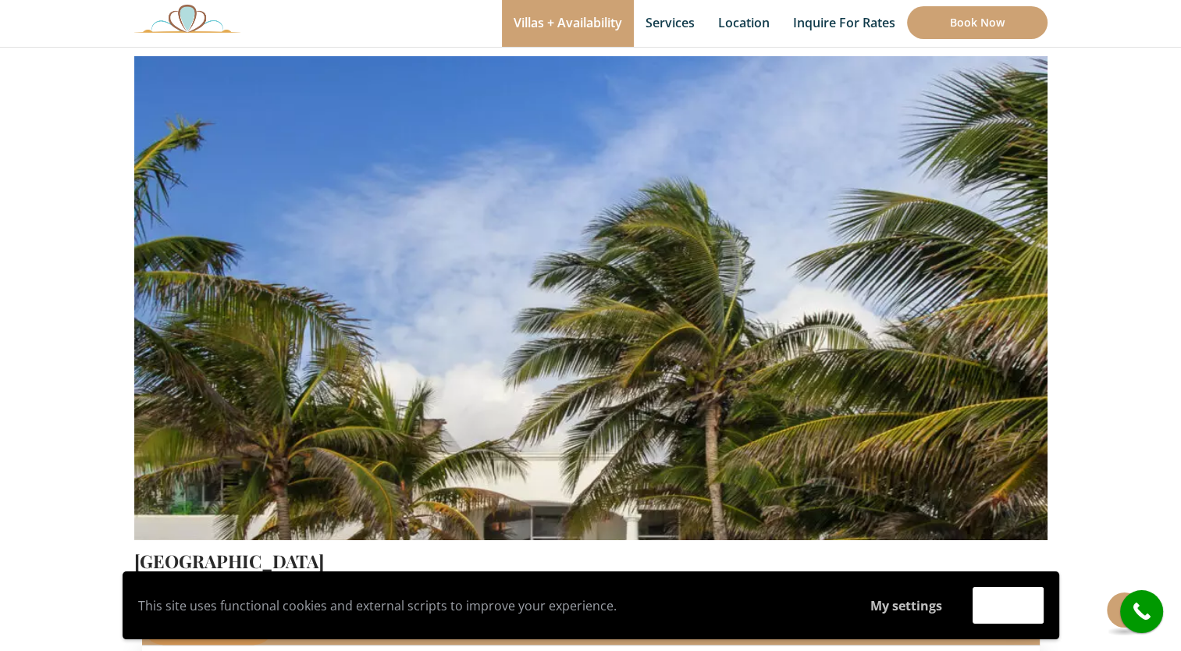
click at [929, 612] on button "My settings" at bounding box center [905, 606] width 101 height 36
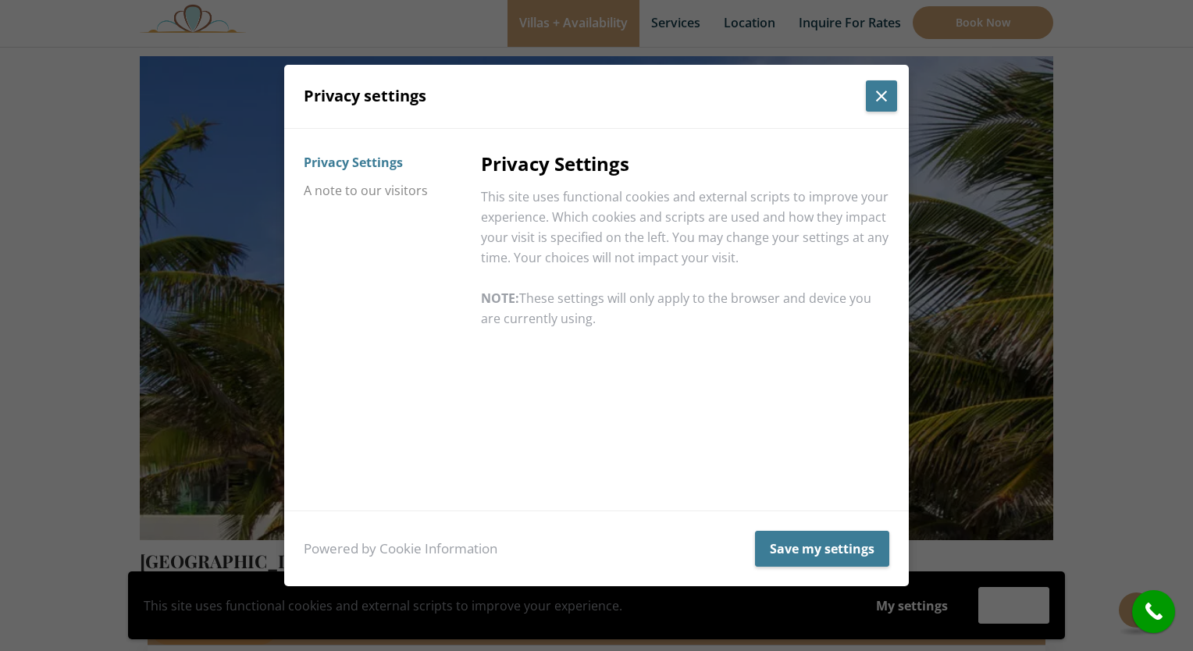
click at [873, 101] on button "Close popup" at bounding box center [881, 95] width 31 height 31
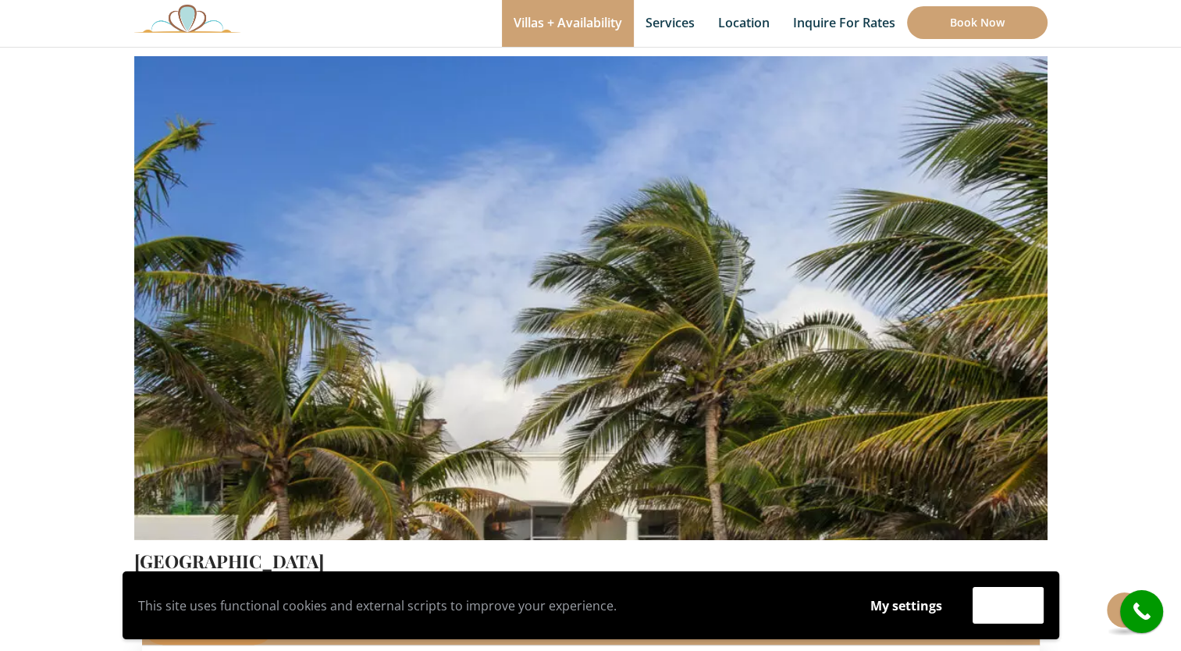
click at [1046, 597] on div "Accept" at bounding box center [1008, 605] width 87 height 37
click at [1018, 601] on button "Accept" at bounding box center [1008, 605] width 71 height 37
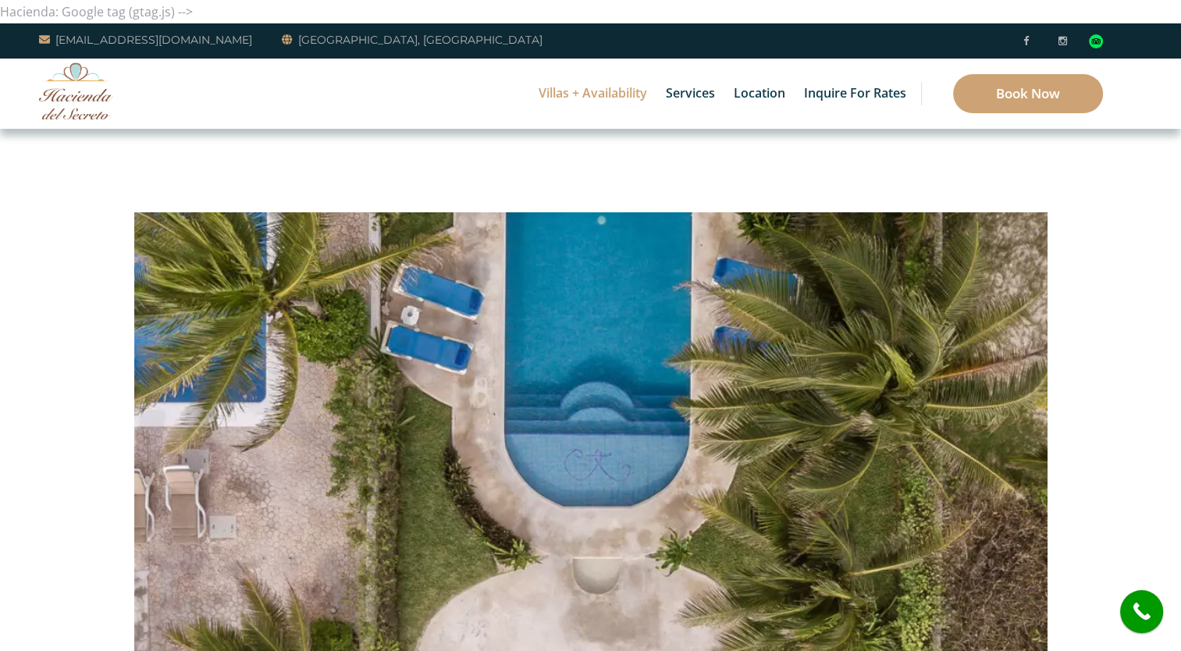
click at [609, 215] on img at bounding box center [590, 395] width 913 height 609
click at [619, 261] on img at bounding box center [590, 395] width 913 height 609
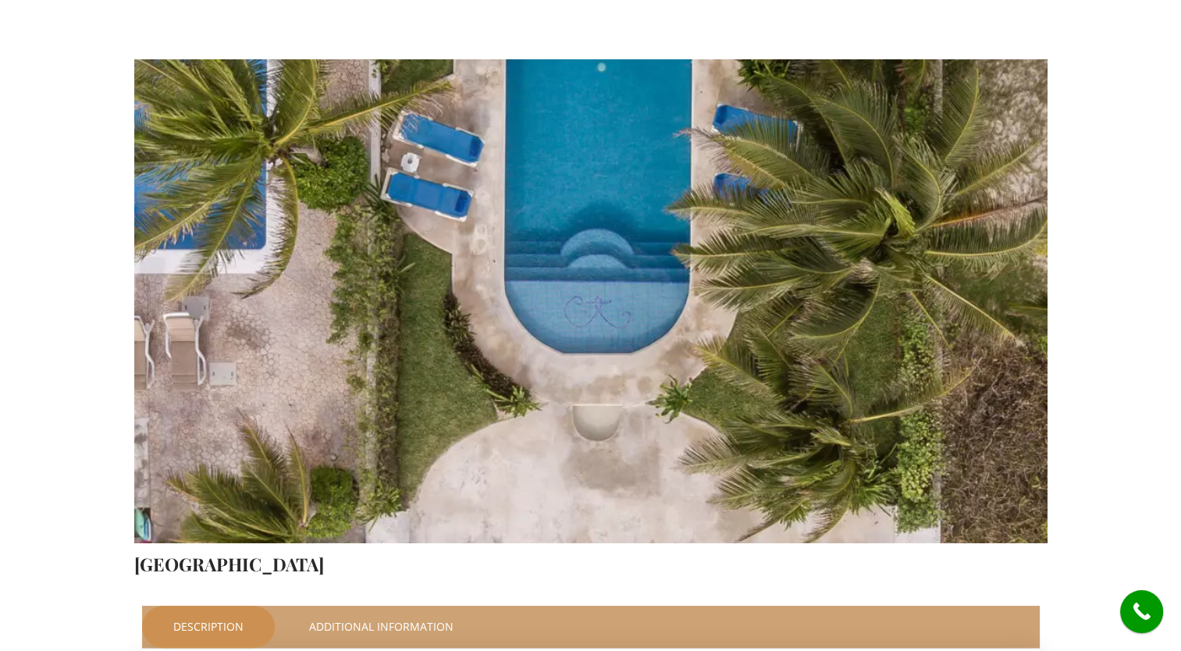
scroll to position [156, 0]
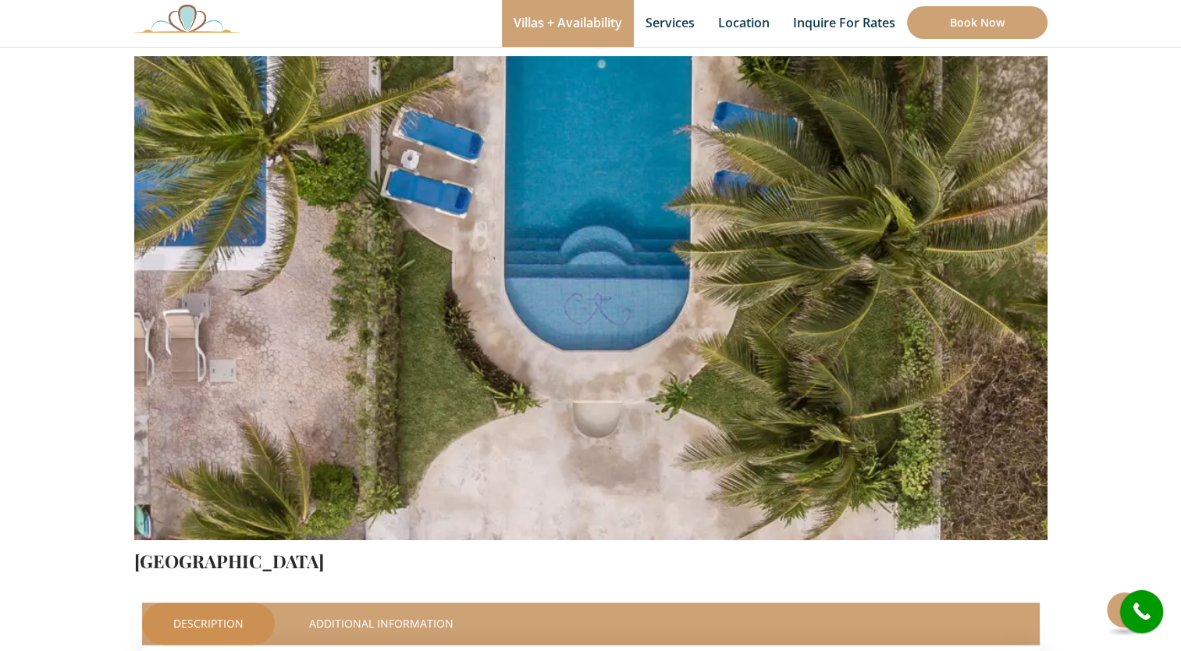
click at [926, 317] on img at bounding box center [590, 239] width 913 height 609
click at [1032, 245] on img at bounding box center [590, 239] width 913 height 609
click at [1033, 290] on img at bounding box center [590, 239] width 913 height 609
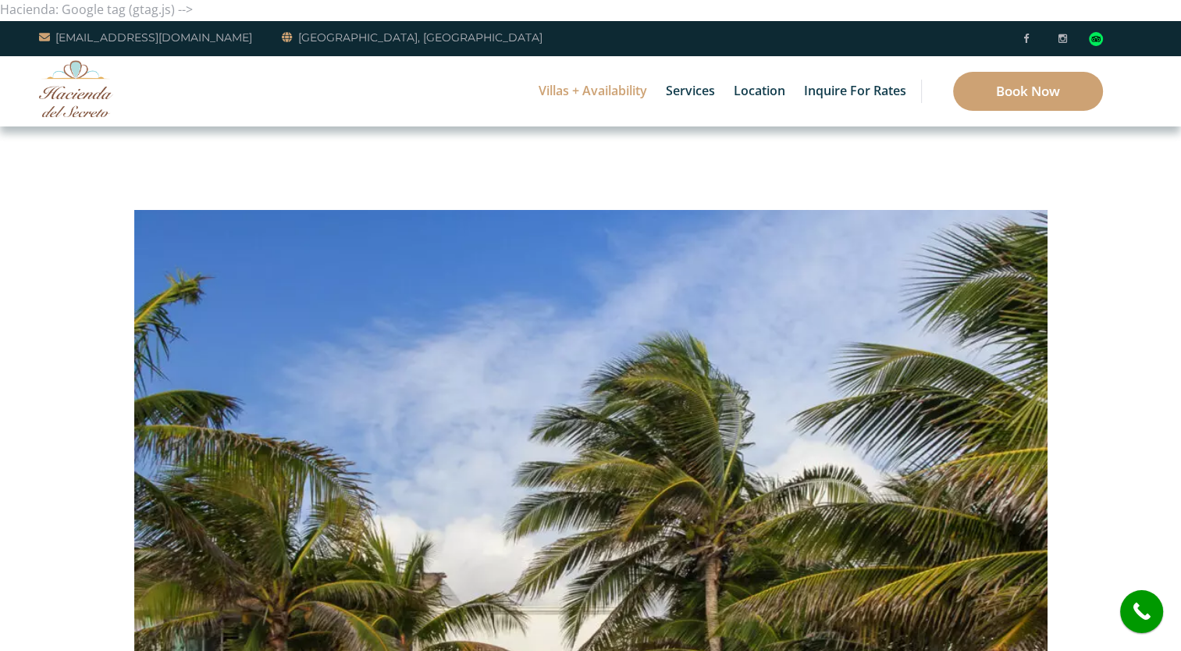
scroll to position [0, 0]
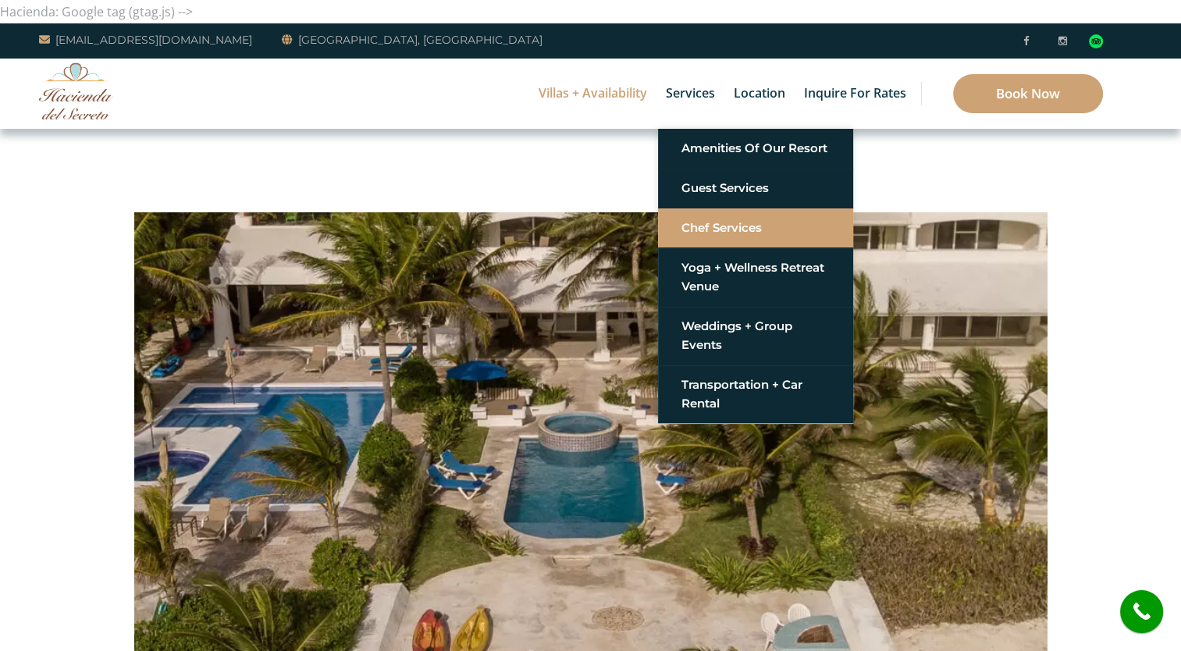
click at [737, 226] on link "Chef Services" at bounding box center [755, 228] width 148 height 28
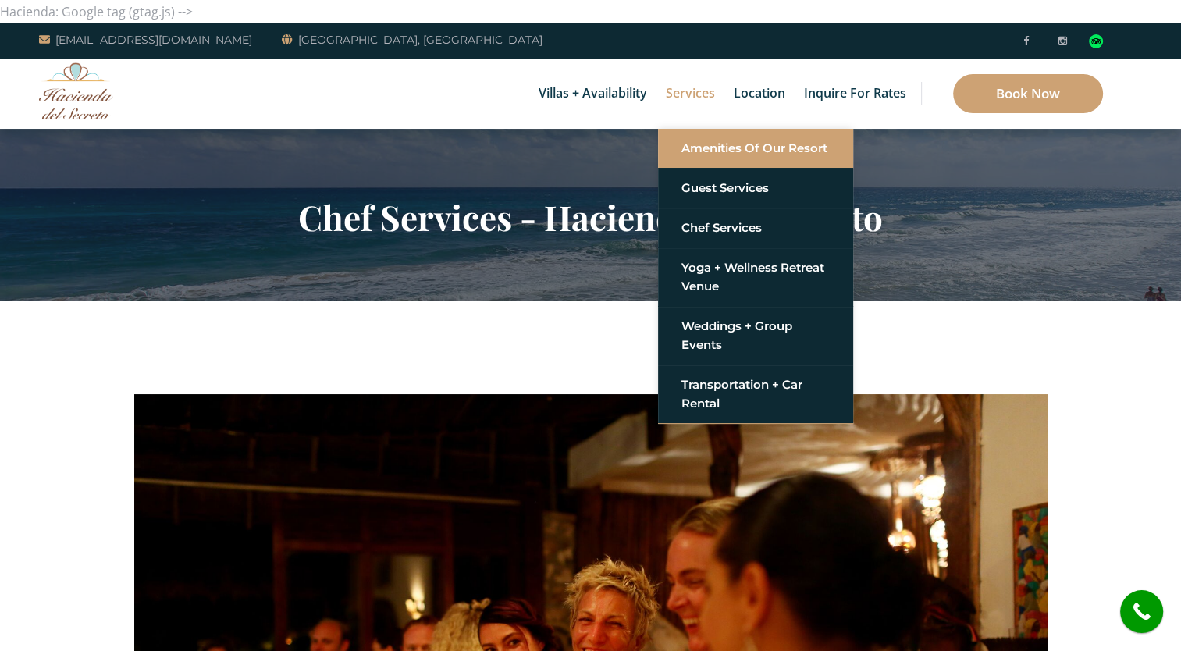
click at [725, 153] on link "Amenities of Our Resort" at bounding box center [755, 148] width 148 height 28
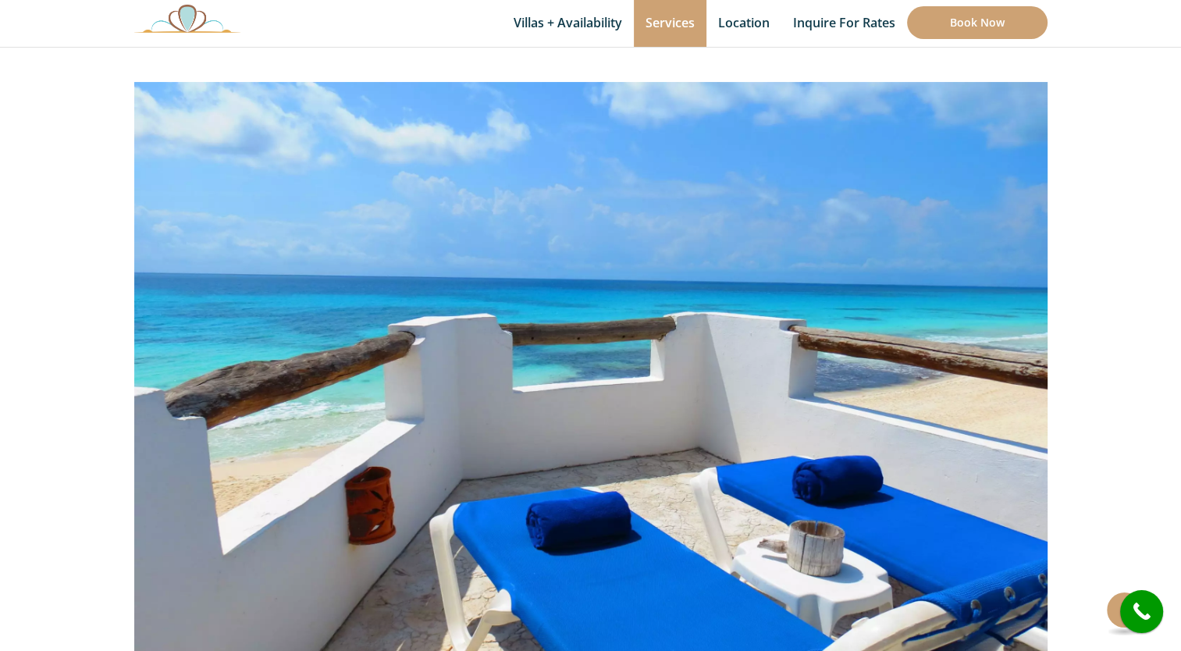
scroll to position [312, 0]
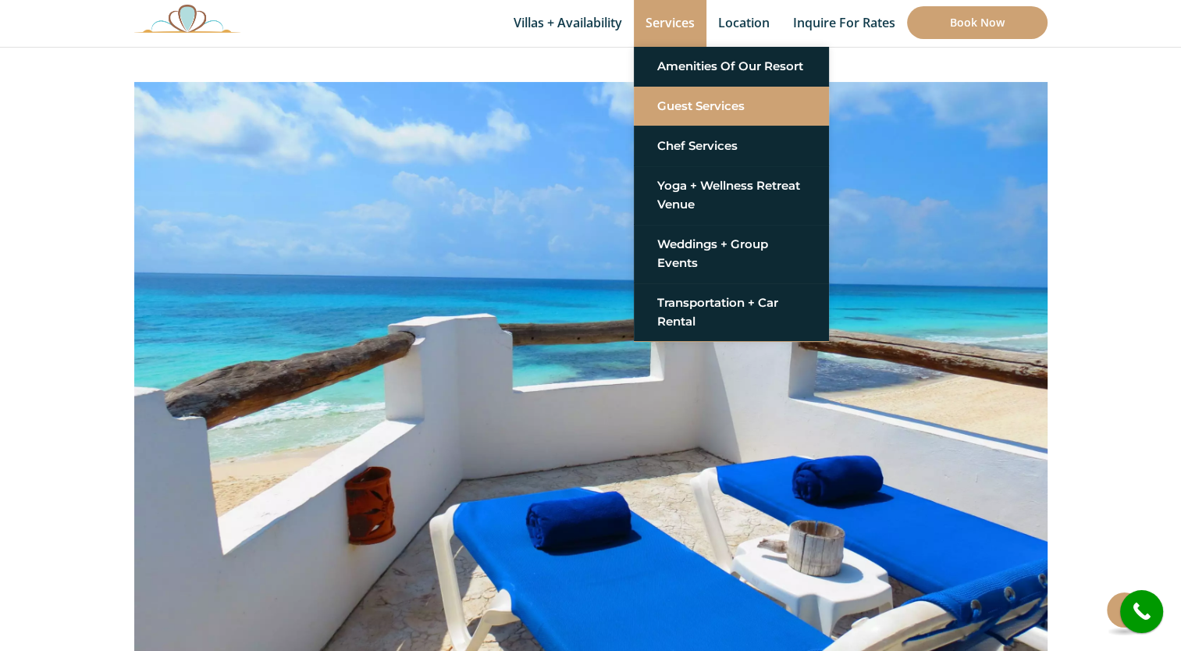
click at [689, 102] on link "Guest Services" at bounding box center [731, 106] width 148 height 28
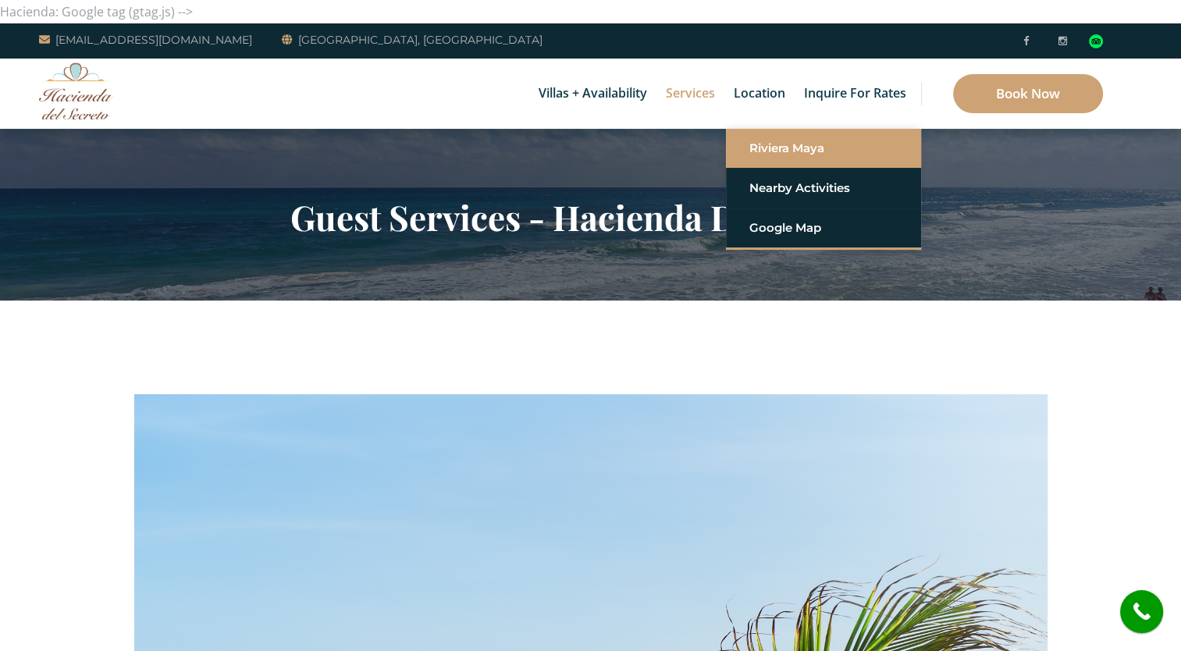
click at [761, 142] on link "Riviera Maya" at bounding box center [823, 148] width 148 height 28
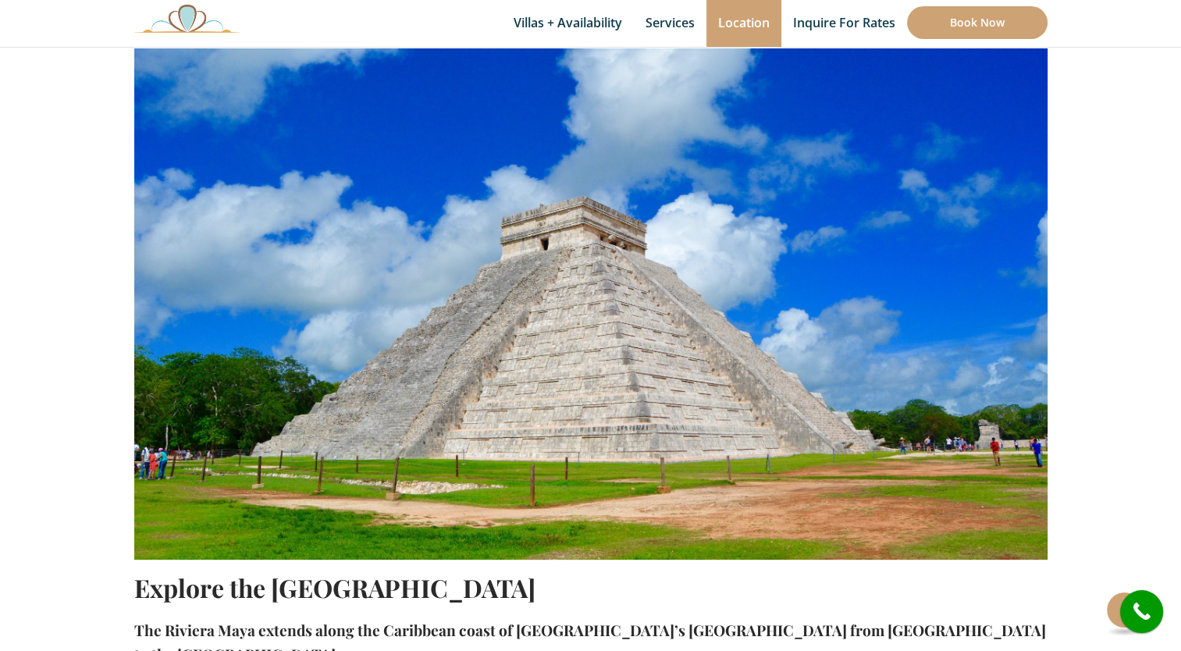
scroll to position [209, 0]
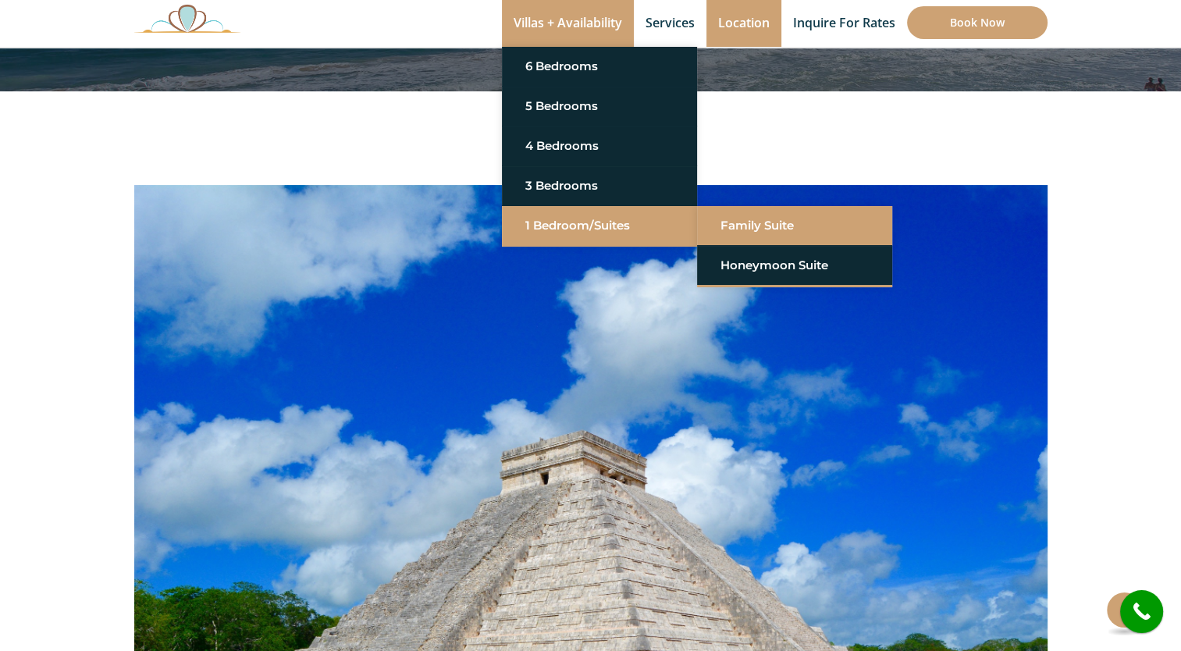
click at [743, 219] on link "Family Suite" at bounding box center [794, 226] width 148 height 28
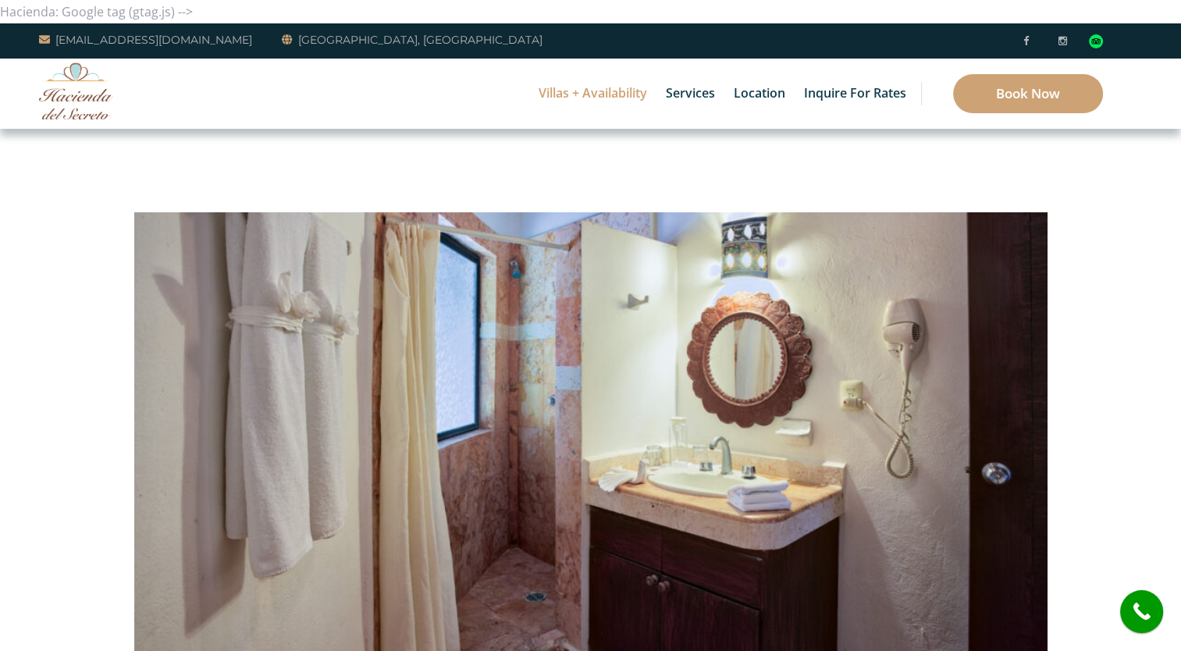
click at [71, 108] on img at bounding box center [76, 90] width 74 height 57
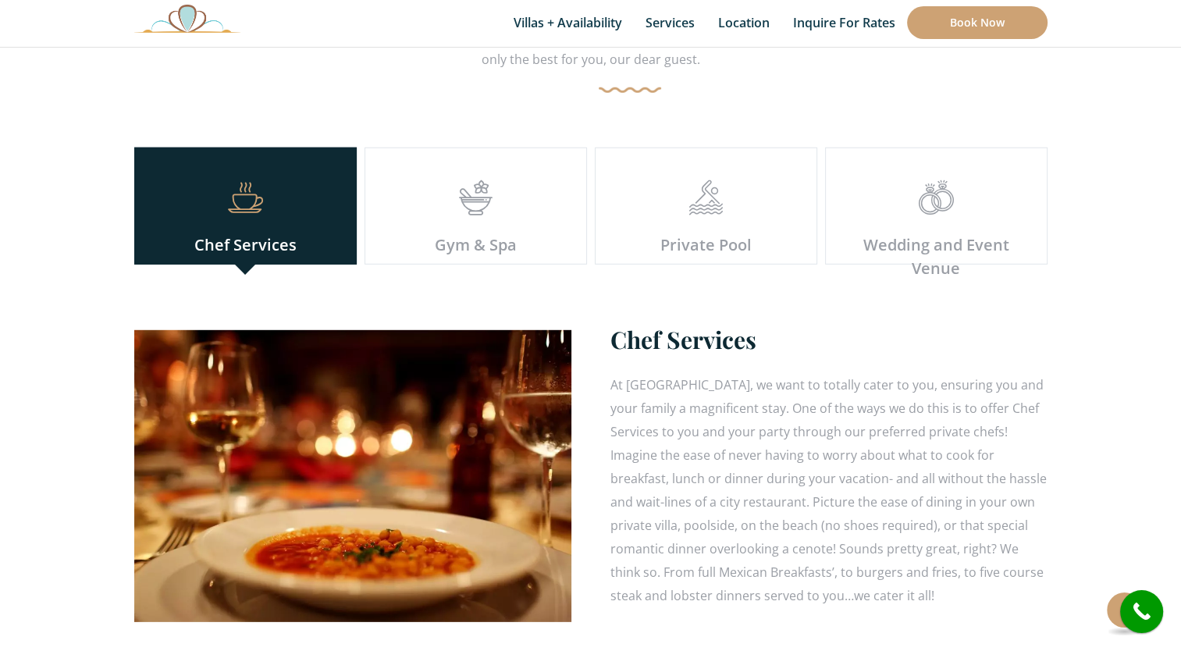
scroll to position [4371, 0]
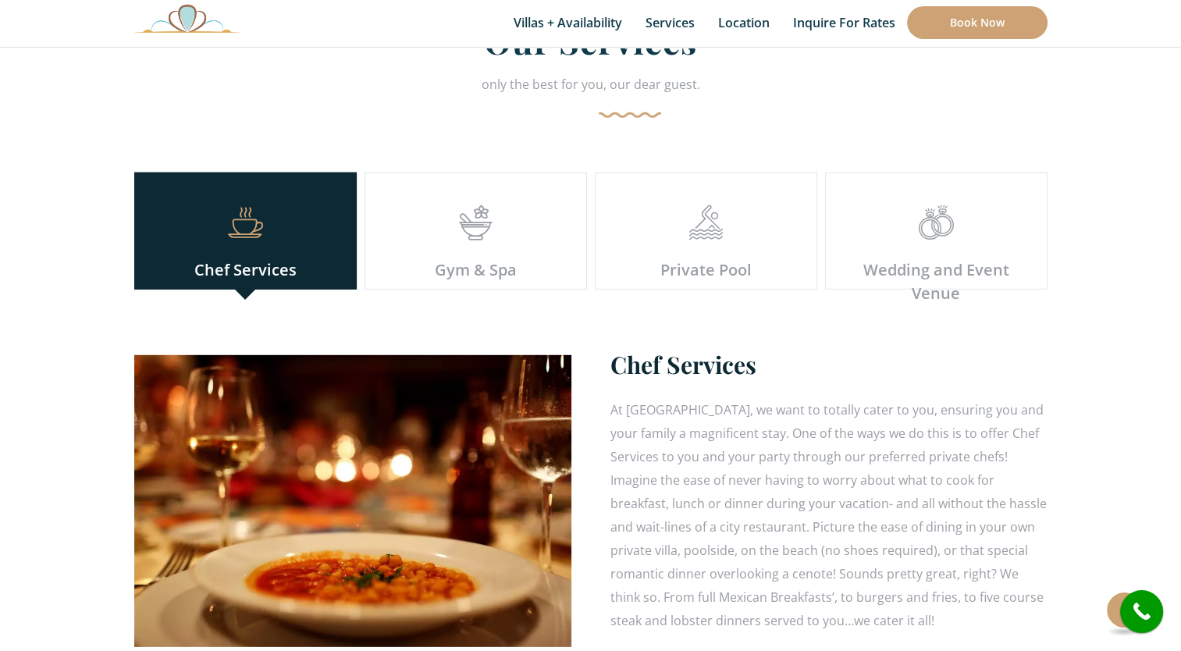
click at [709, 224] on icon at bounding box center [705, 230] width 35 height 12
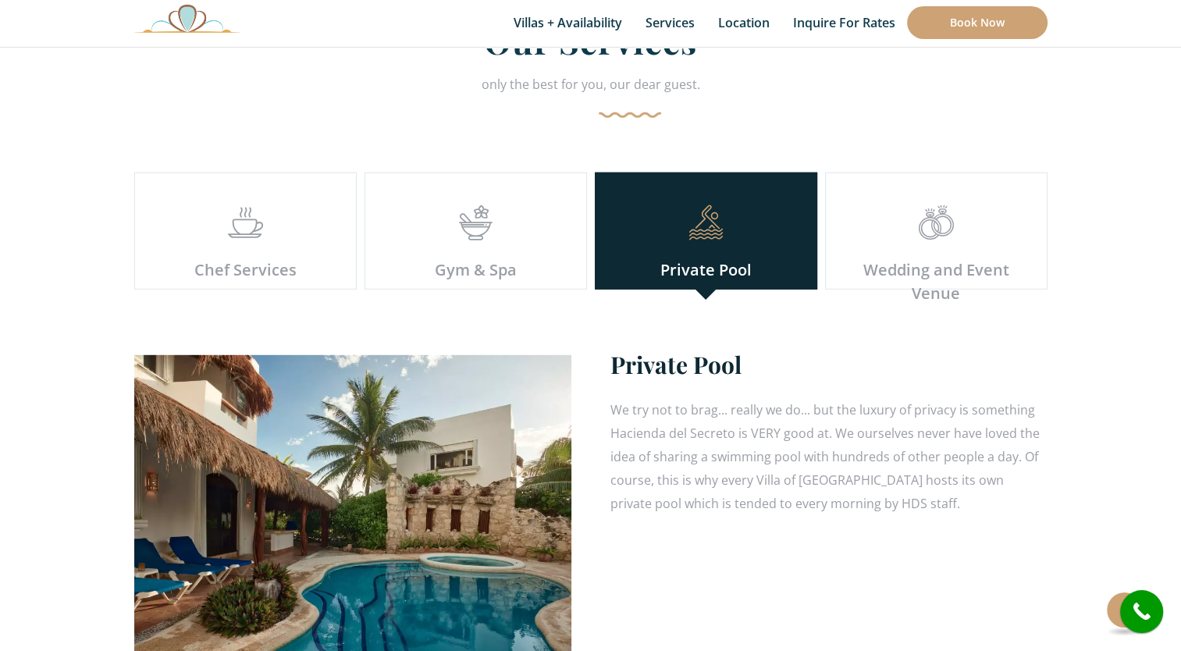
click at [499, 210] on div at bounding box center [475, 231] width 197 height 53
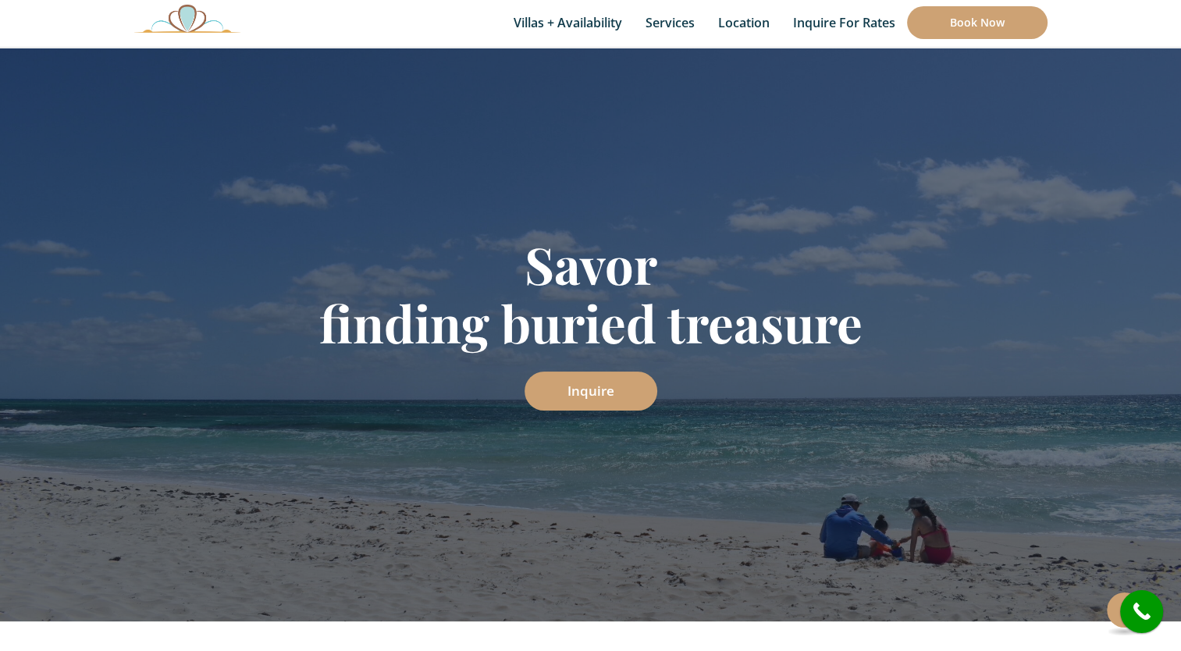
scroll to position [0, 0]
